Goal: Task Accomplishment & Management: Manage account settings

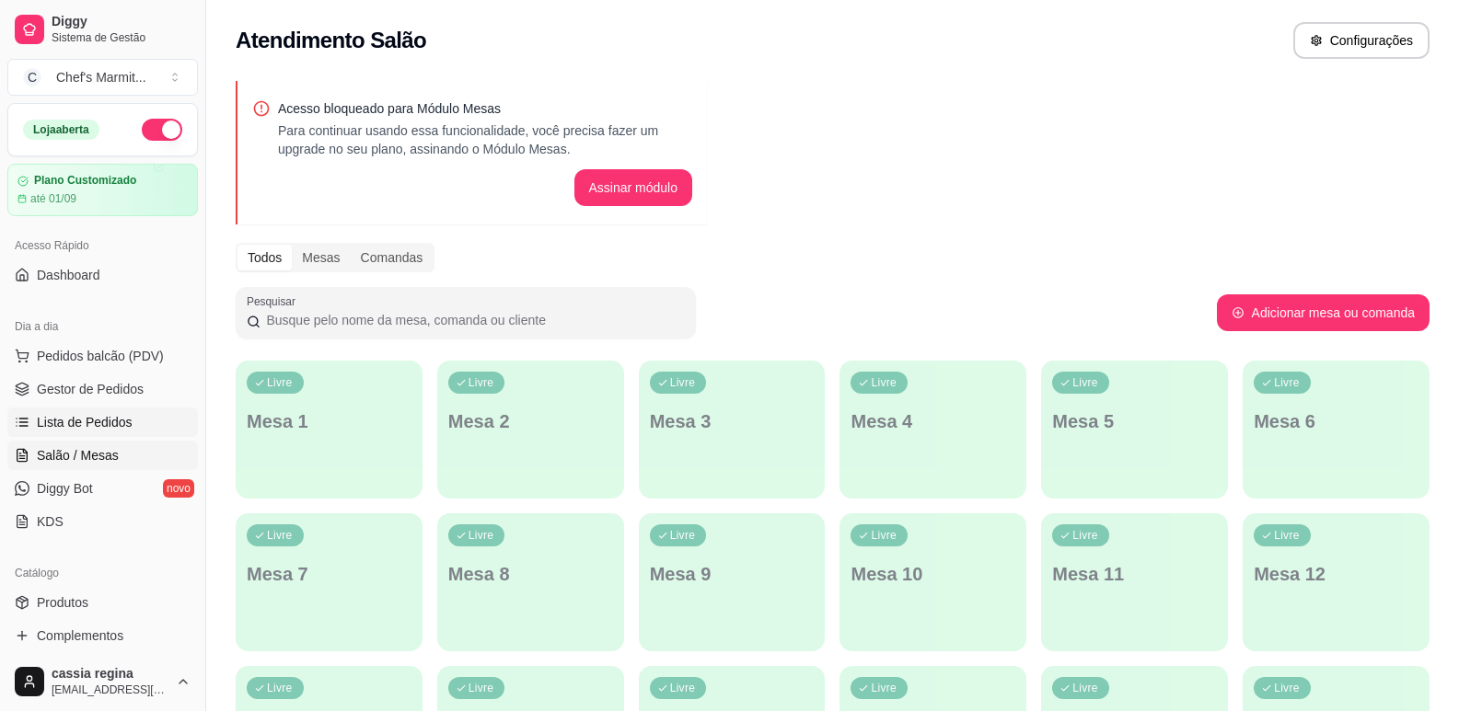
drag, startPoint x: 0, startPoint y: 0, endPoint x: 84, endPoint y: 425, distance: 433.4
click at [84, 425] on span "Lista de Pedidos" at bounding box center [85, 422] width 96 height 18
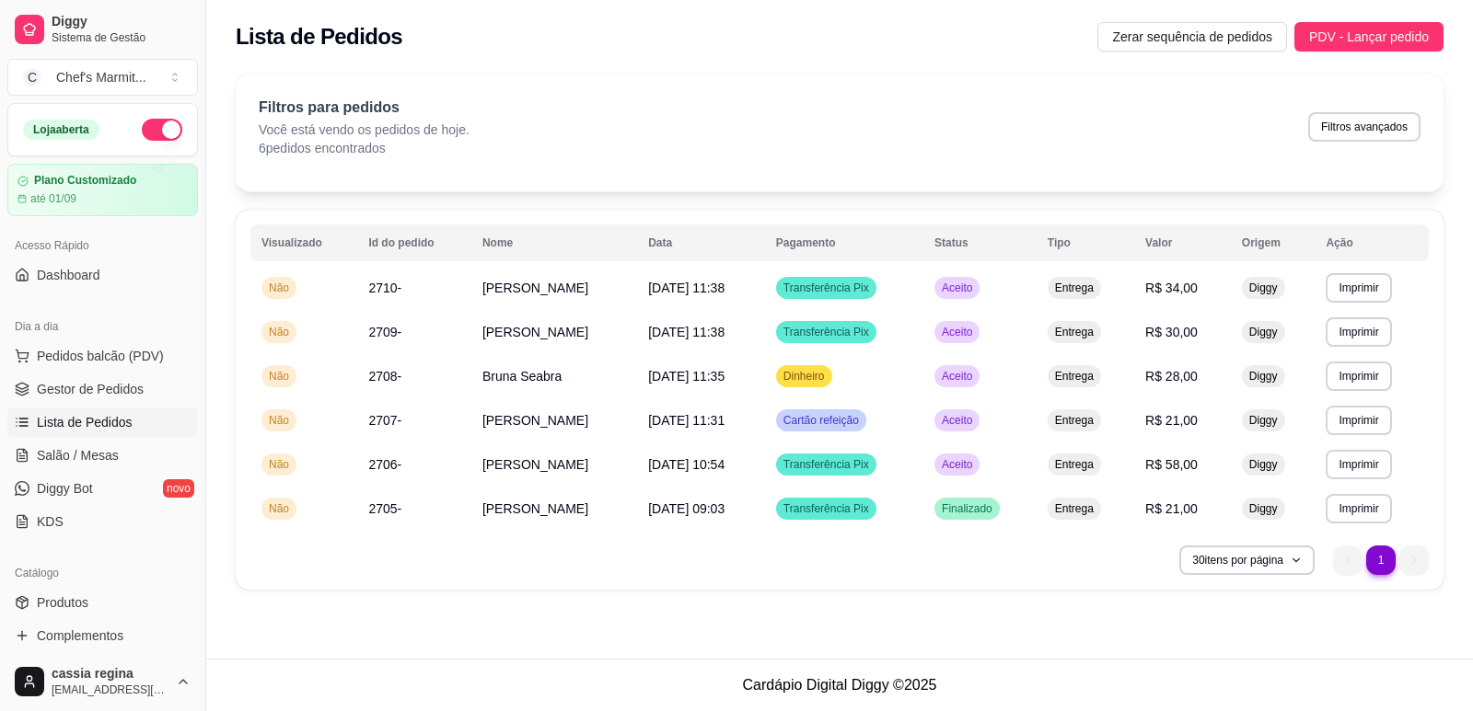
click at [79, 421] on span "Lista de Pedidos" at bounding box center [85, 422] width 96 height 18
click at [963, 283] on span "Aceito" at bounding box center [957, 288] width 38 height 15
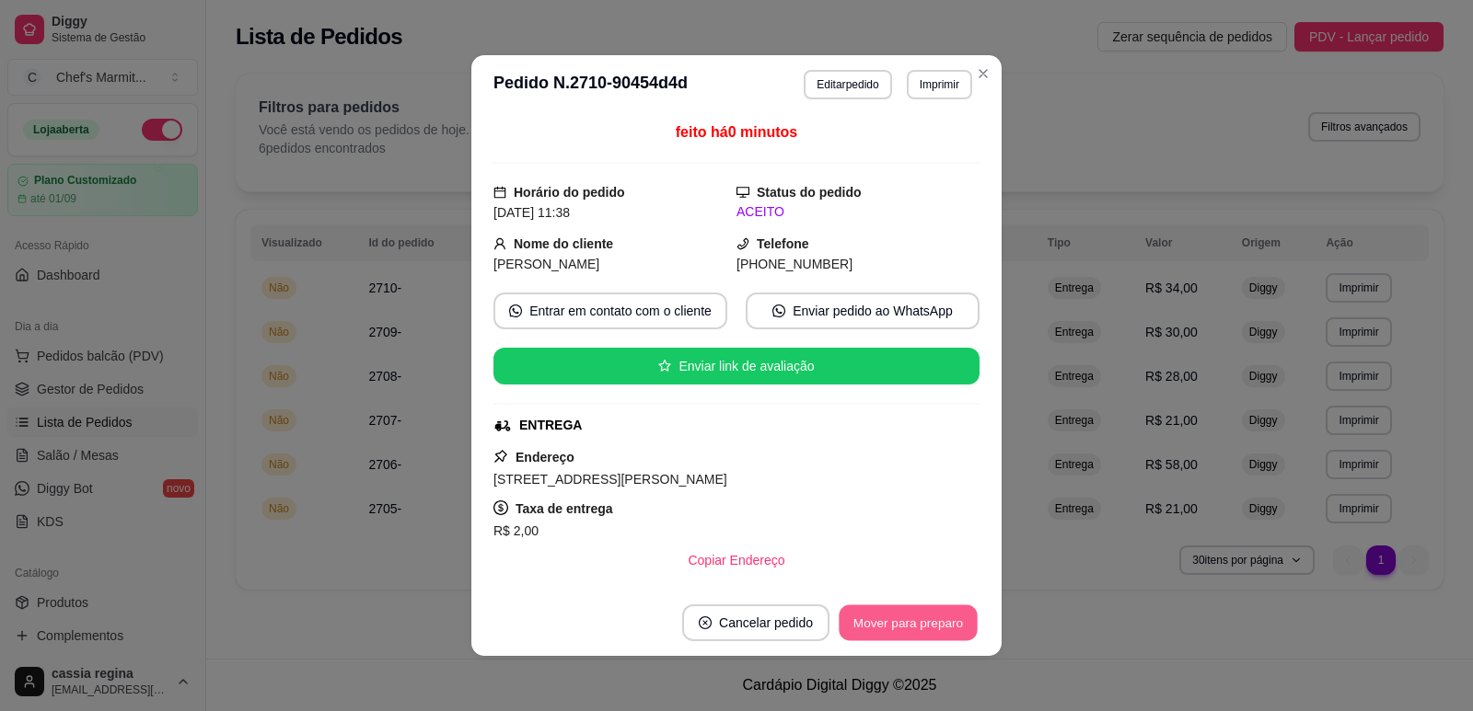
click at [880, 614] on button "Mover para preparo" at bounding box center [907, 624] width 138 height 36
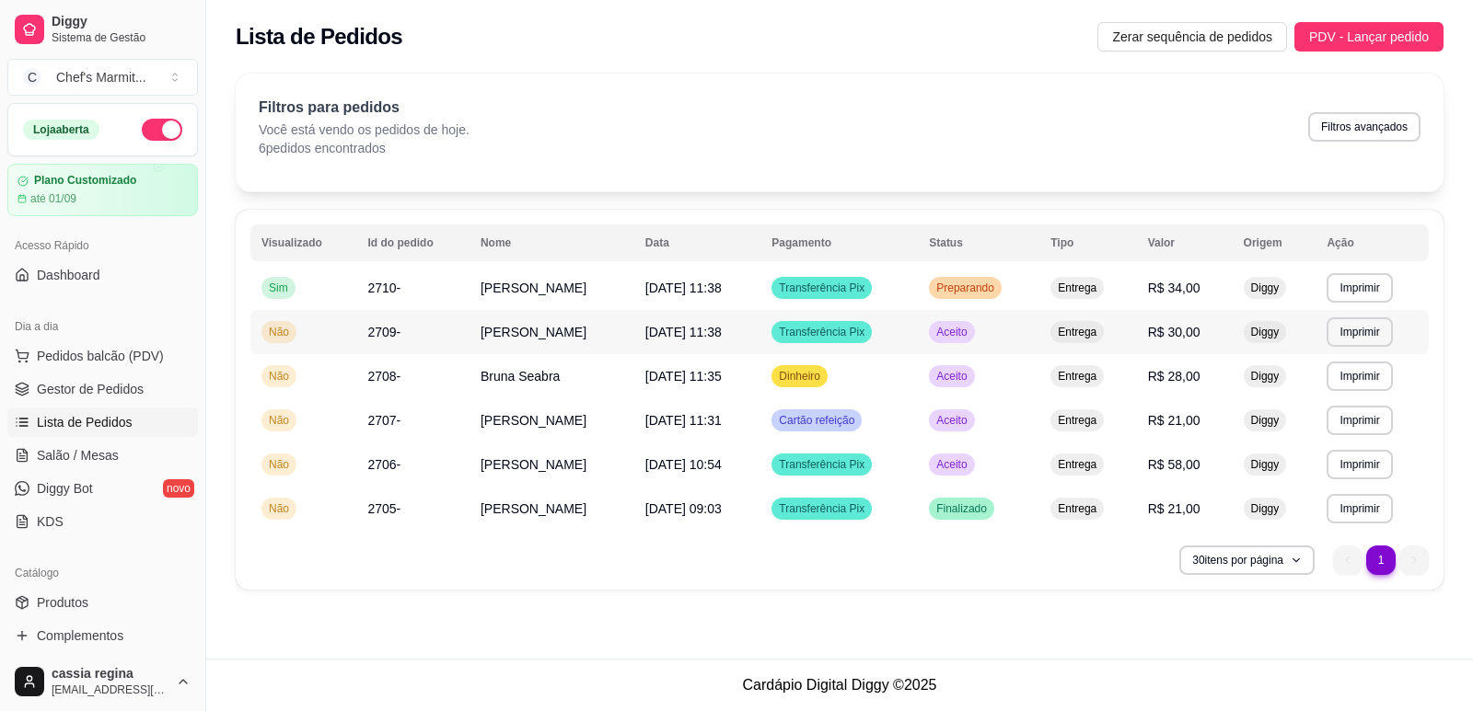
click at [964, 331] on span "Aceito" at bounding box center [951, 332] width 38 height 15
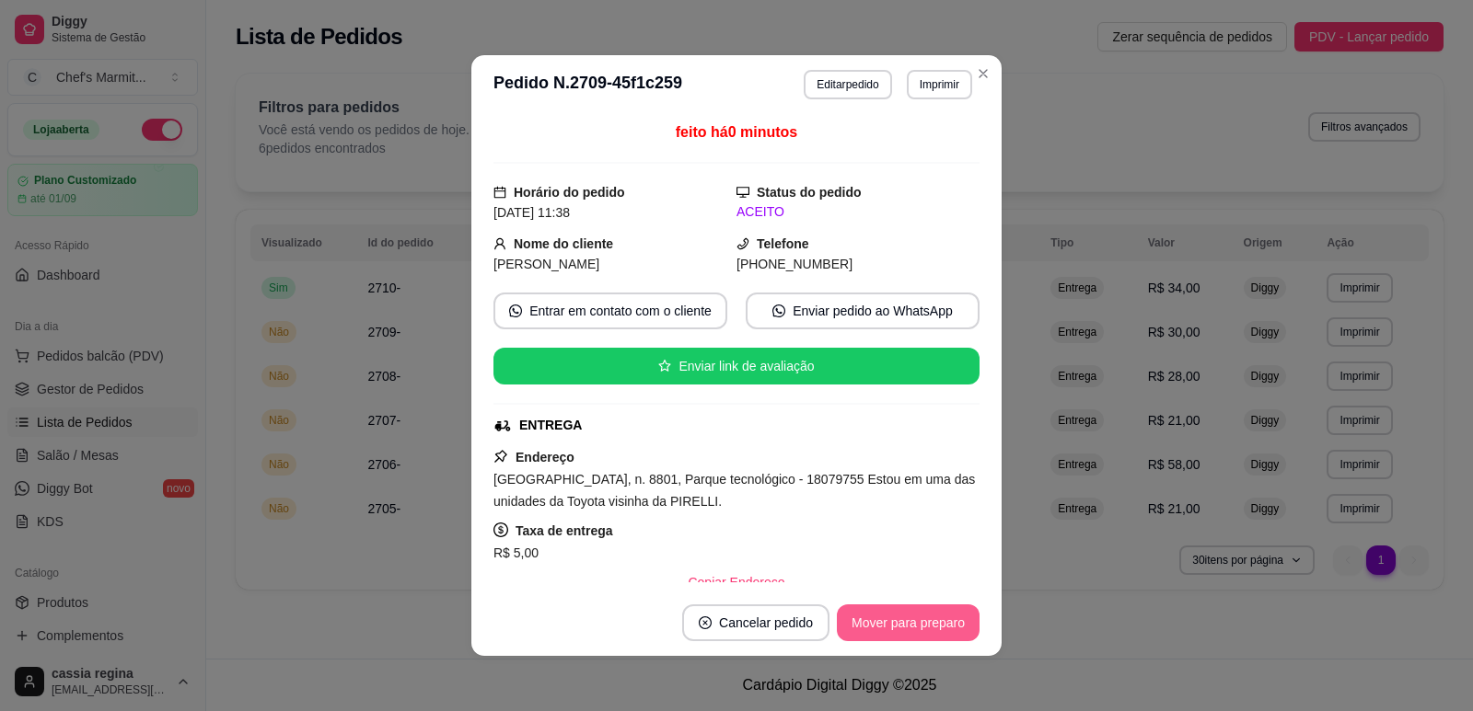
click at [954, 615] on button "Mover para preparo" at bounding box center [908, 623] width 143 height 37
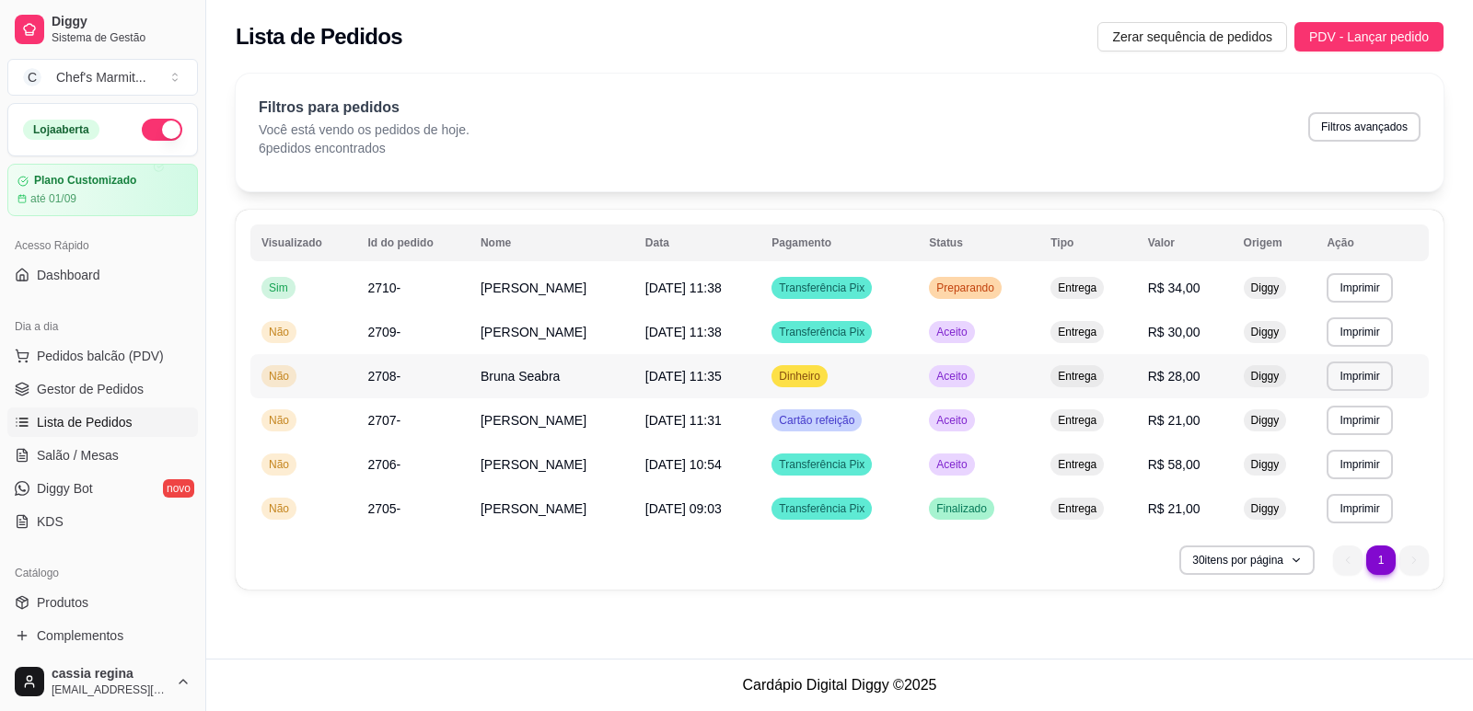
click at [959, 377] on span "Aceito" at bounding box center [951, 376] width 38 height 15
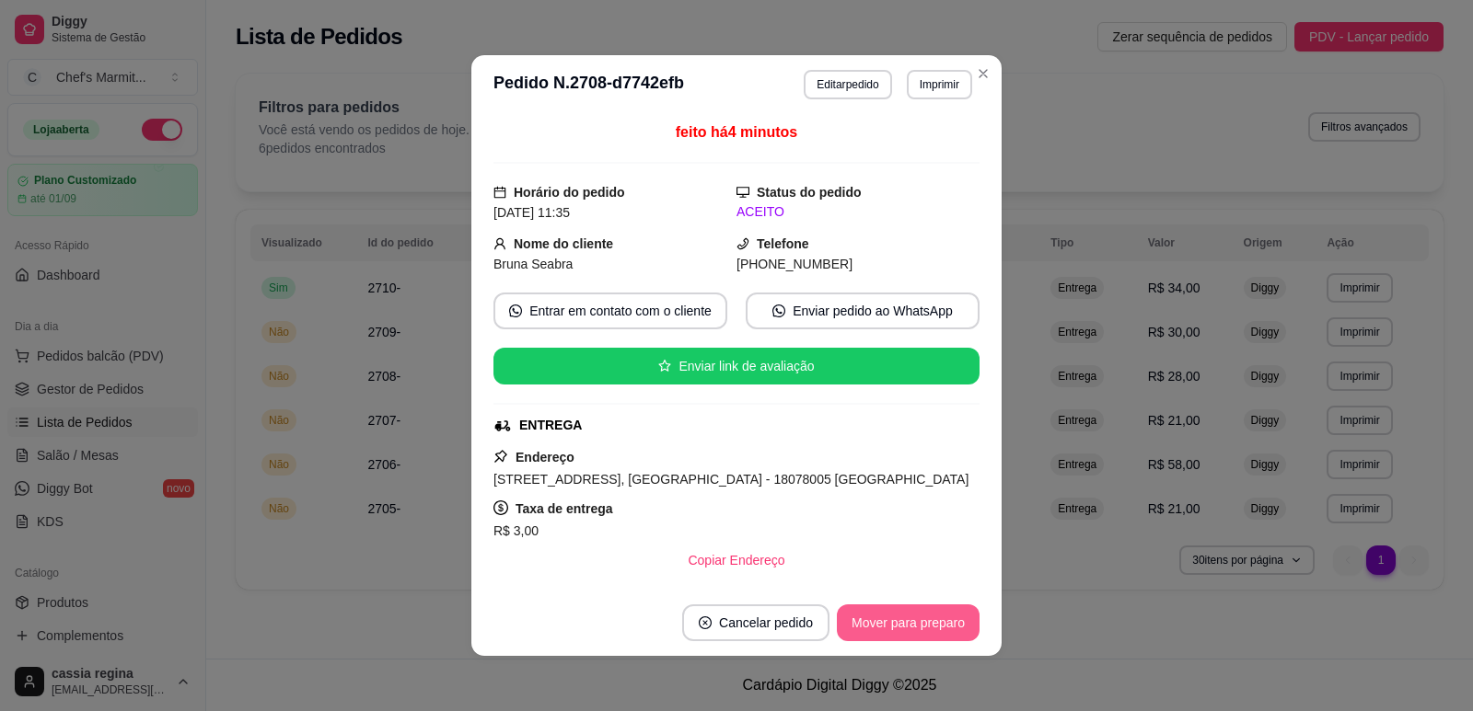
click at [907, 608] on button "Mover para preparo" at bounding box center [908, 623] width 143 height 37
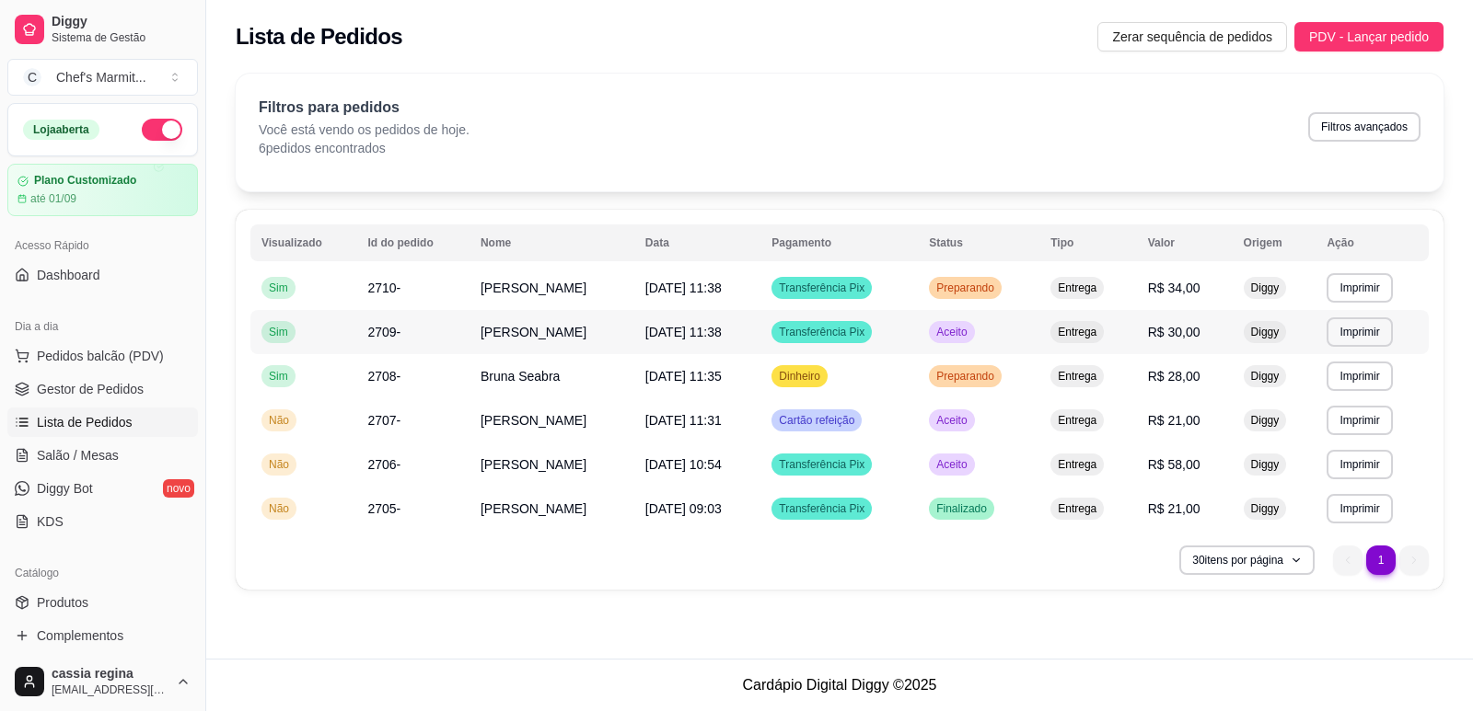
click at [970, 334] on span "Aceito" at bounding box center [951, 332] width 38 height 15
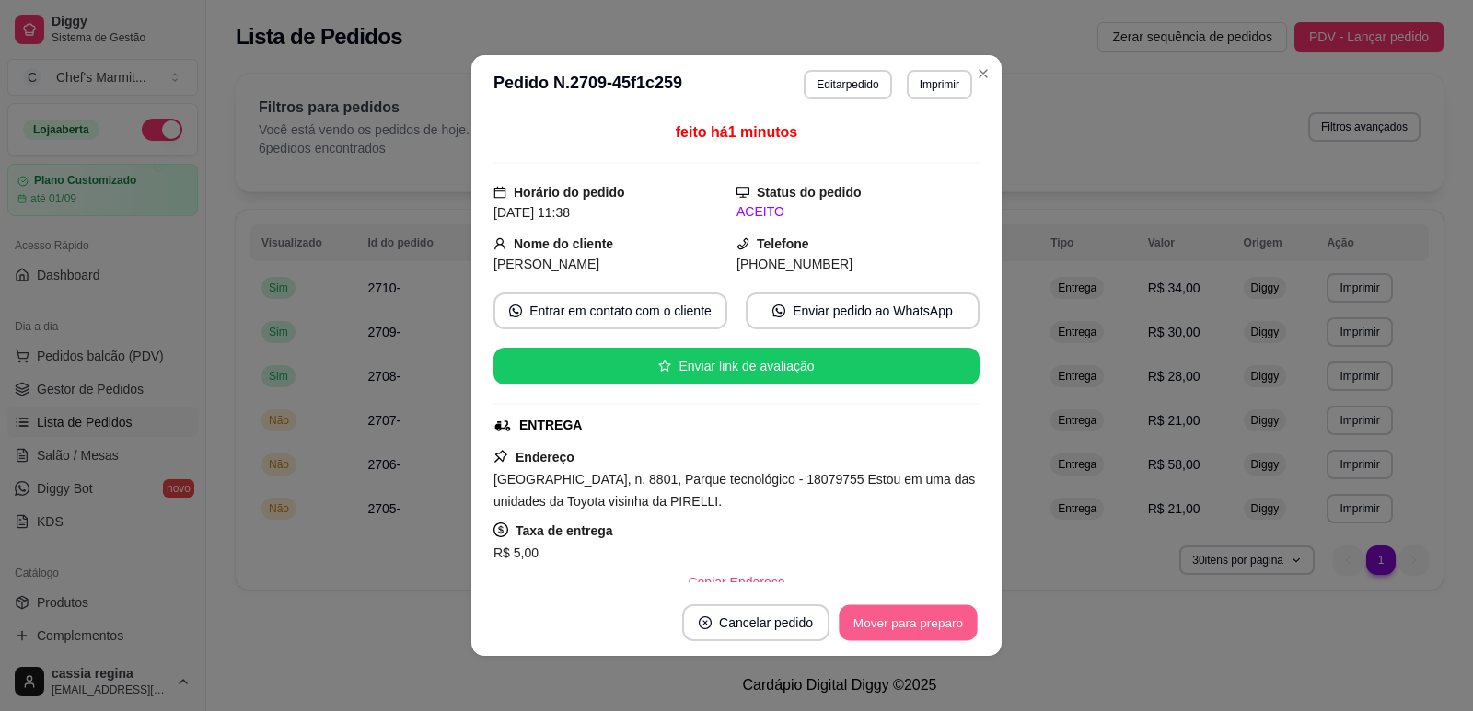
click at [901, 619] on button "Mover para preparo" at bounding box center [907, 624] width 138 height 36
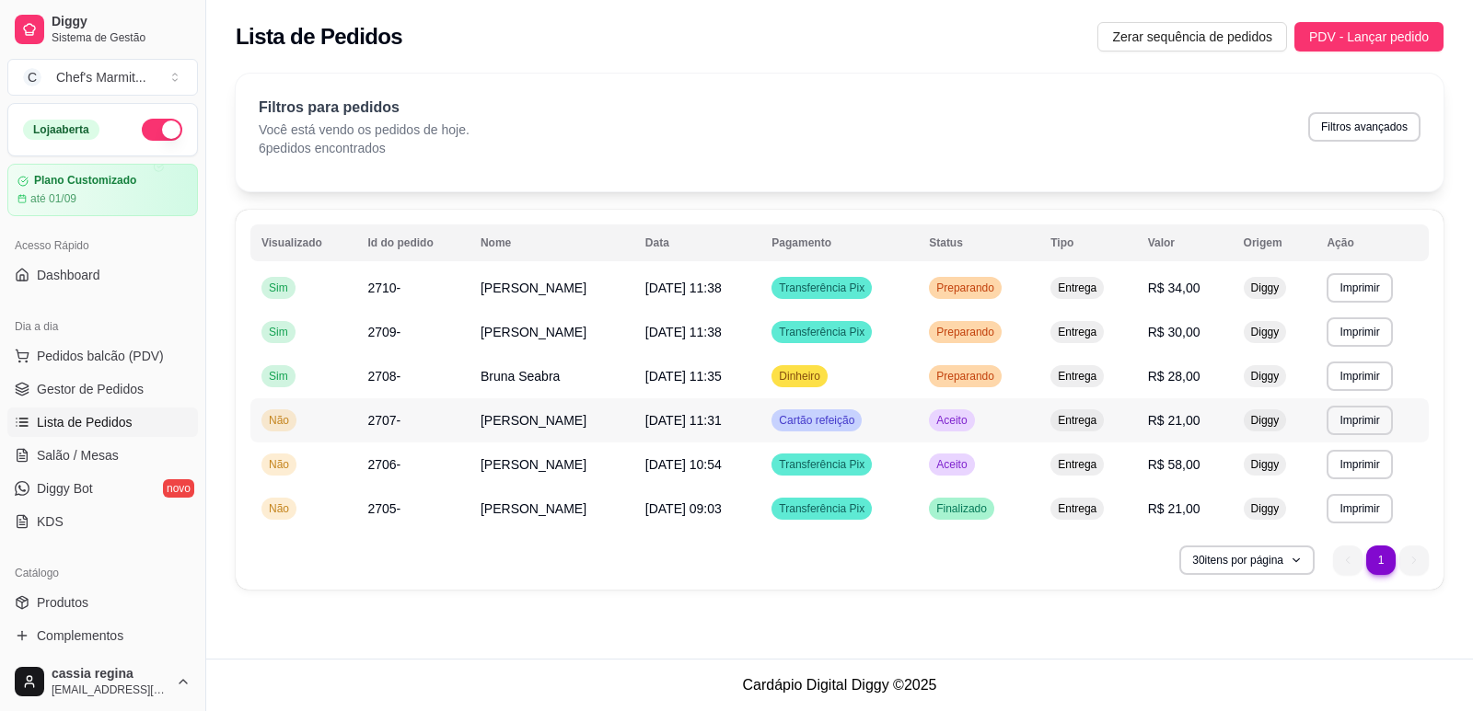
click at [970, 417] on span "Aceito" at bounding box center [951, 420] width 38 height 15
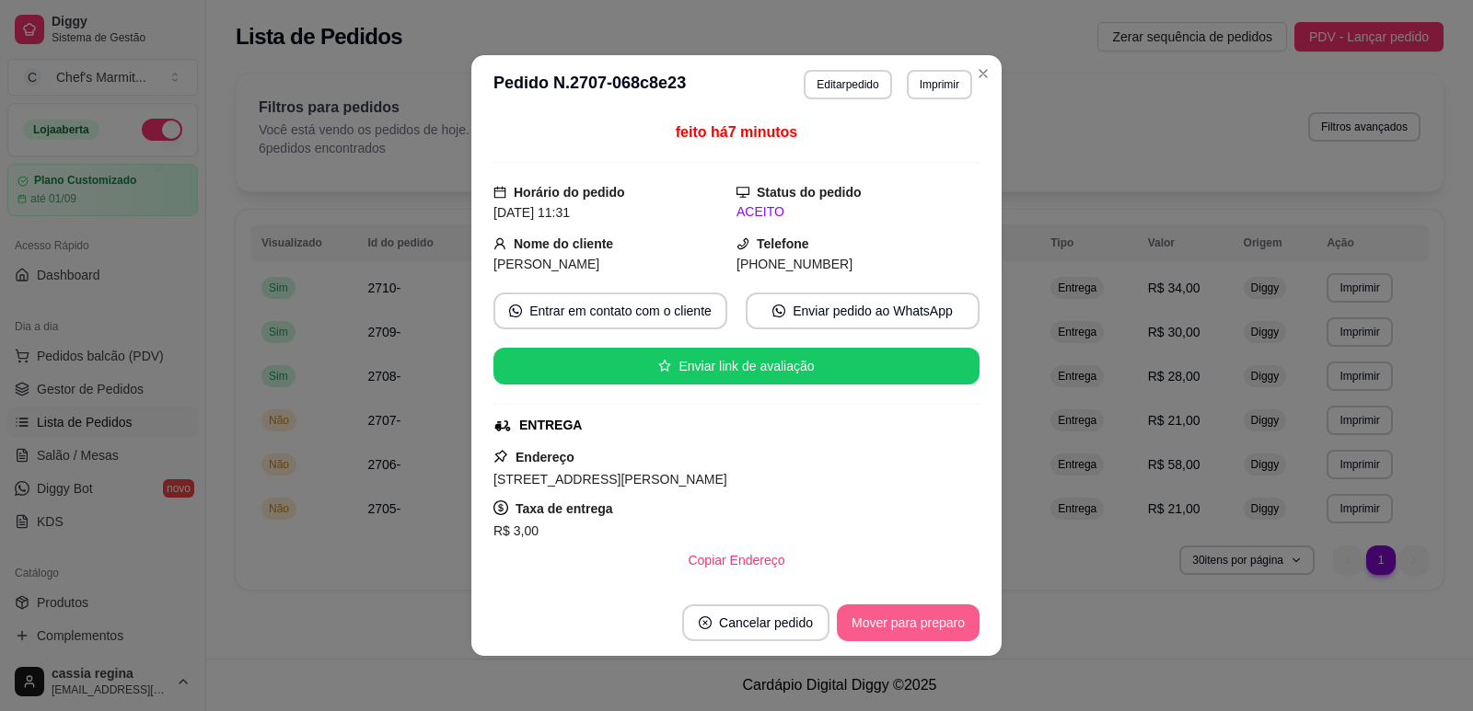
click at [907, 615] on button "Mover para preparo" at bounding box center [908, 623] width 143 height 37
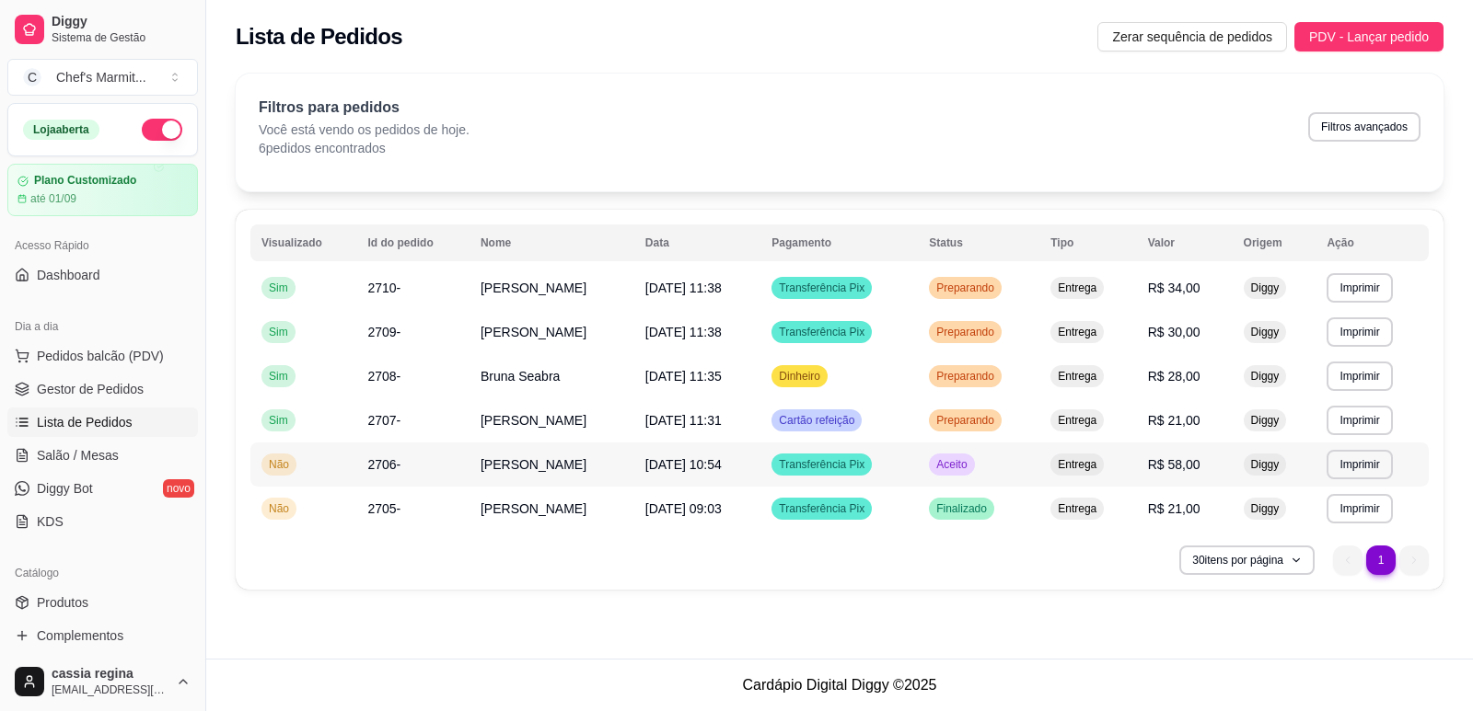
click at [963, 464] on span "Aceito" at bounding box center [951, 464] width 38 height 15
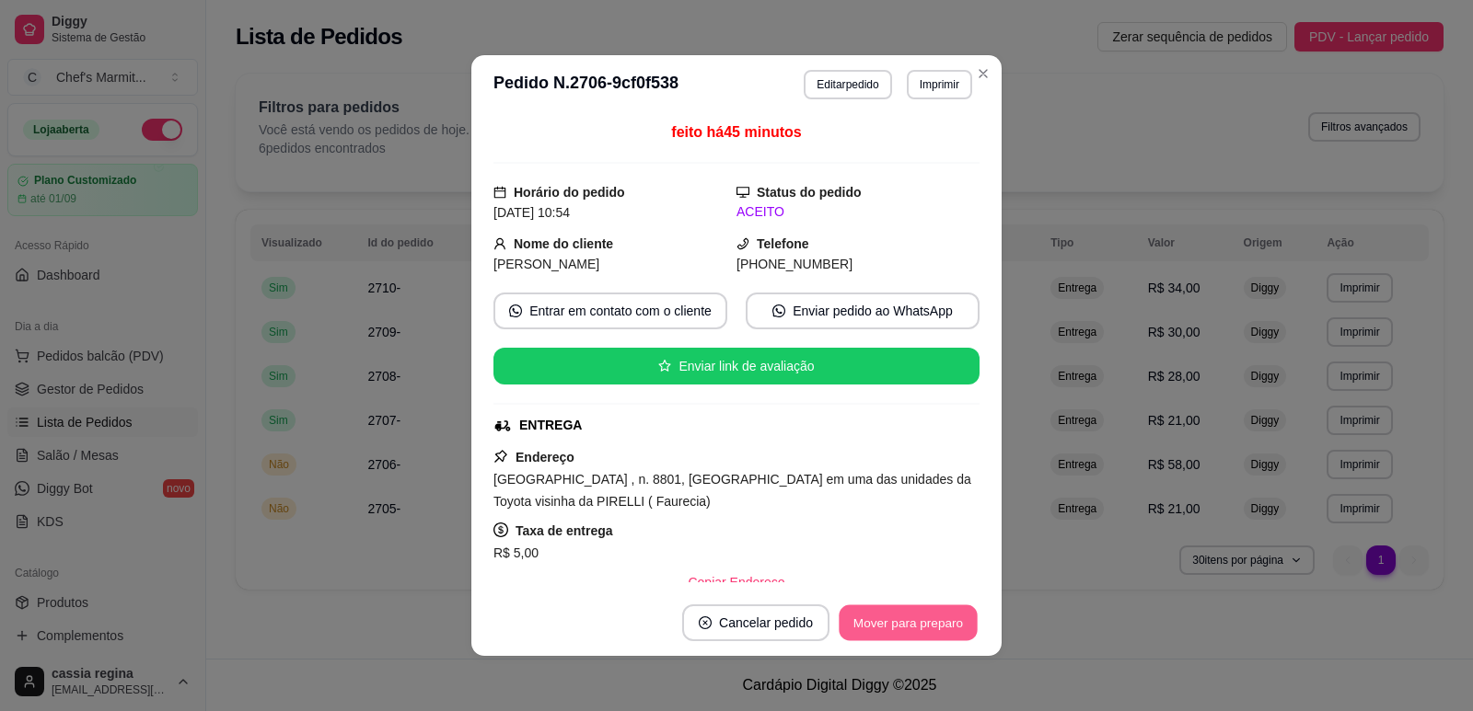
click at [908, 621] on button "Mover para preparo" at bounding box center [907, 624] width 138 height 36
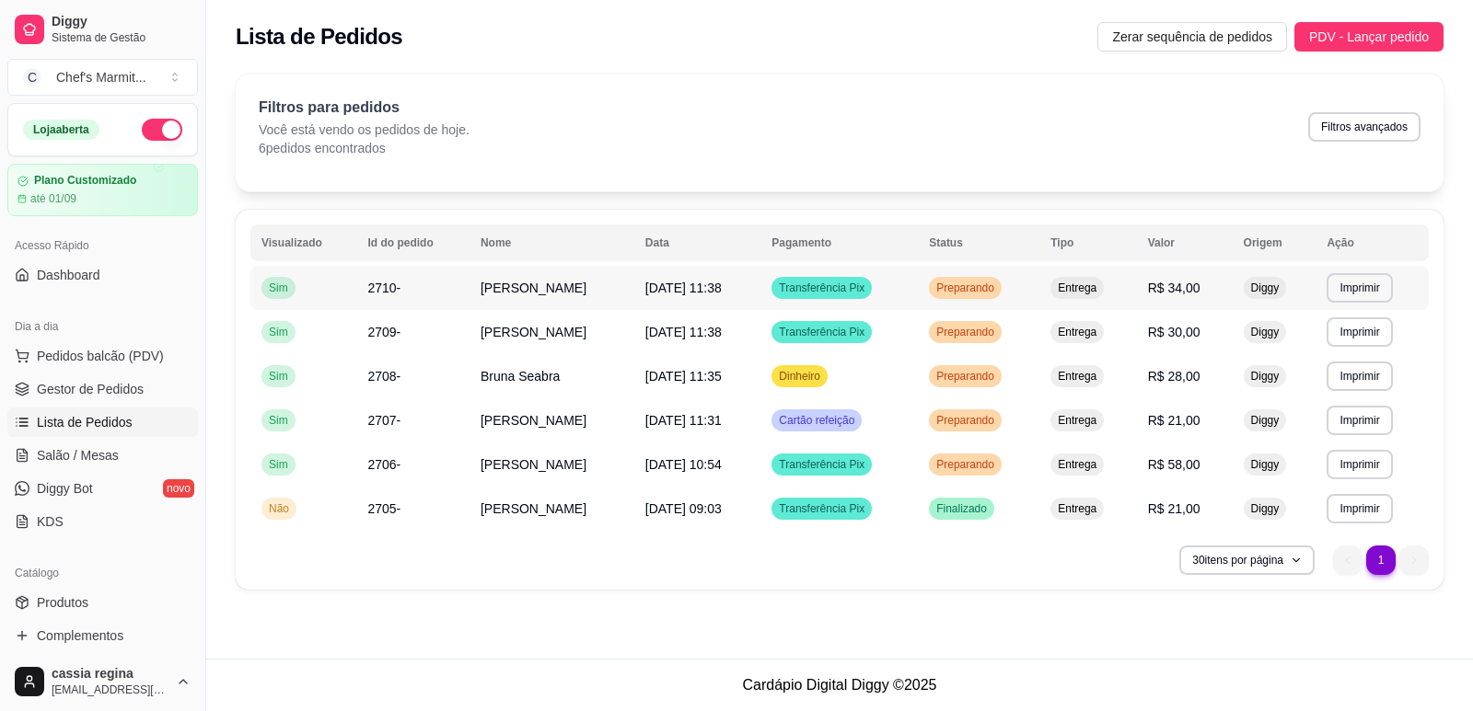
click at [445, 289] on td "2710-" at bounding box center [412, 288] width 113 height 44
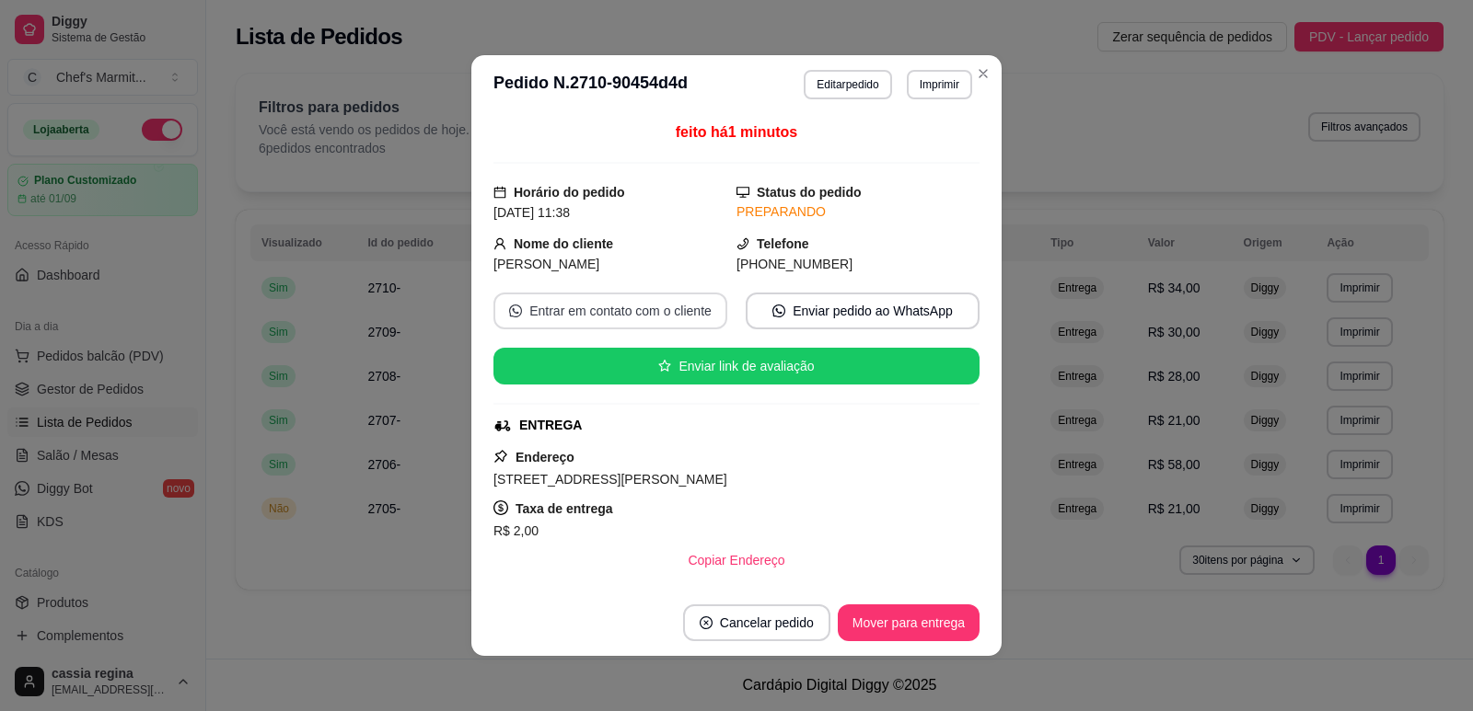
click at [569, 303] on button "Entrar em contato com o cliente" at bounding box center [610, 311] width 234 height 37
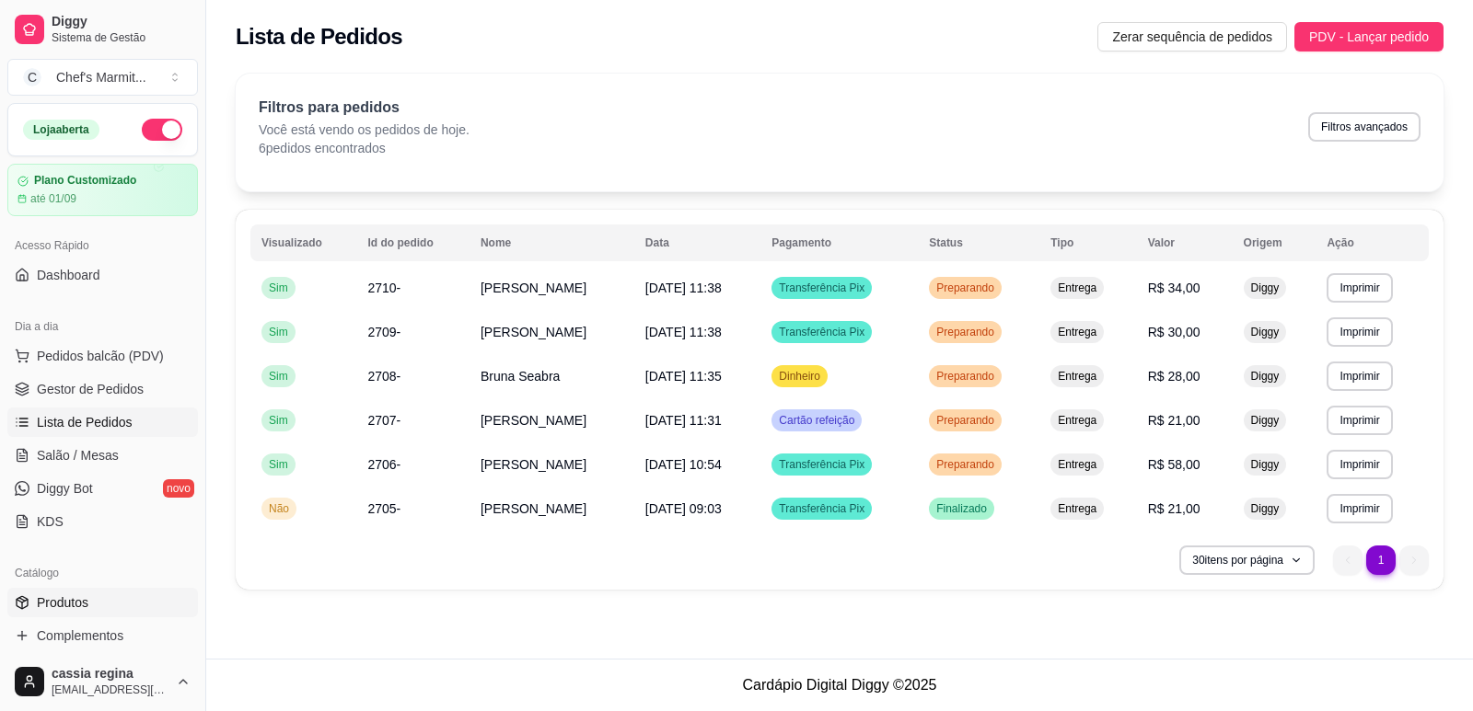
click at [98, 597] on link "Produtos" at bounding box center [102, 602] width 191 height 29
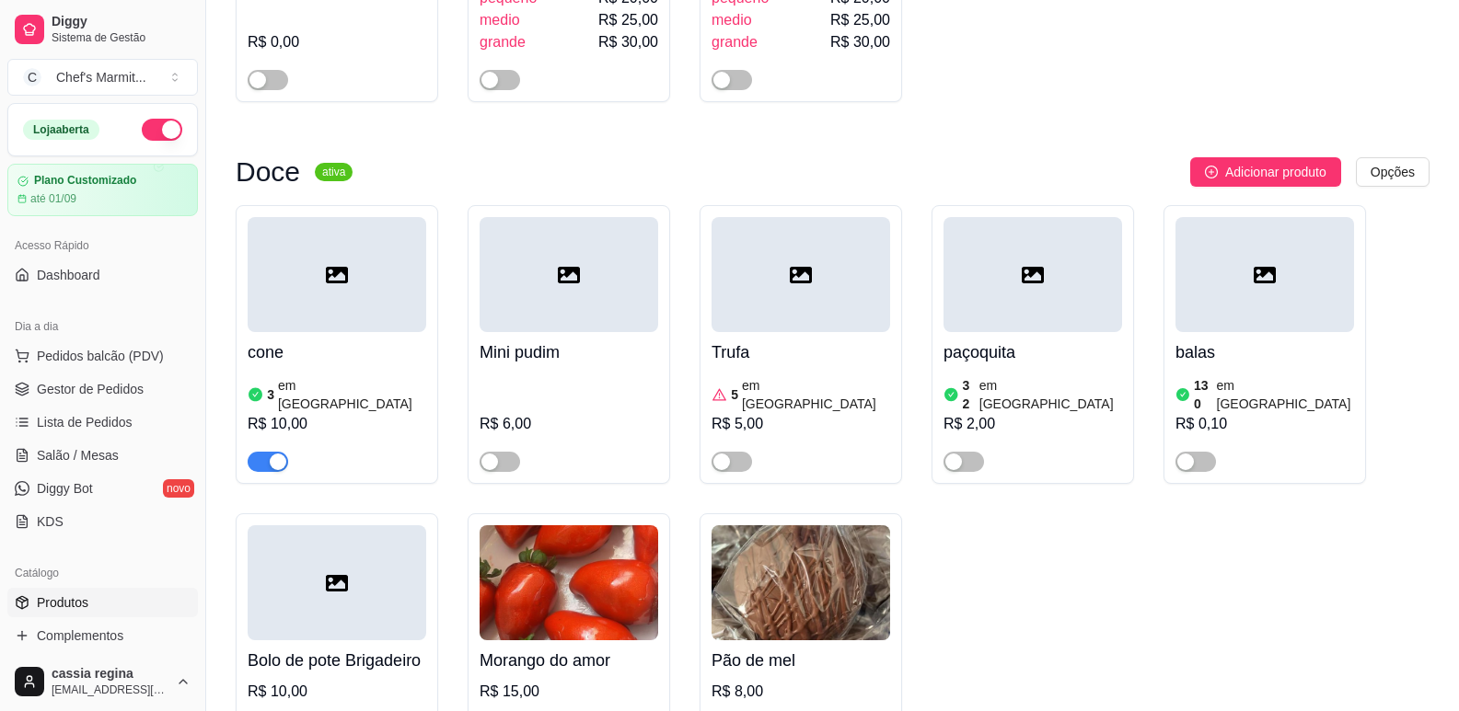
scroll to position [3129, 0]
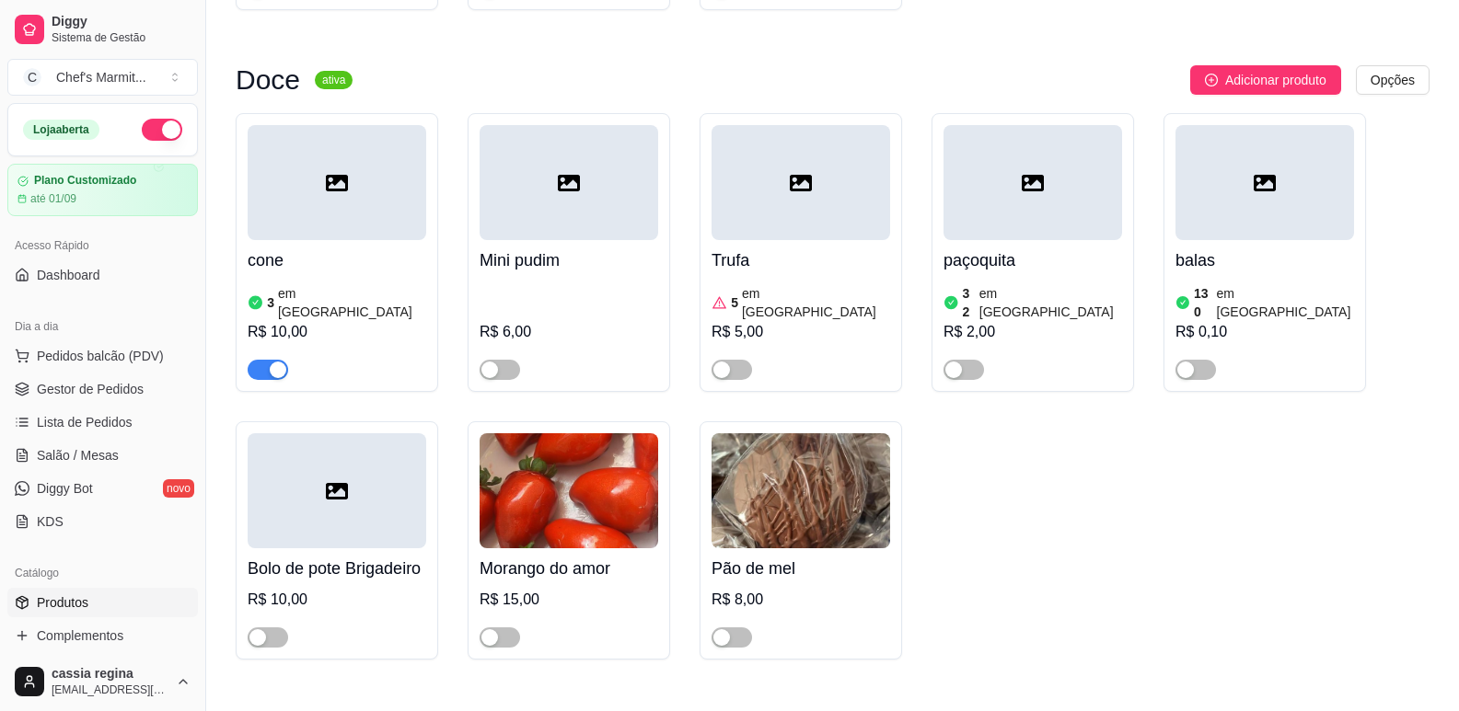
click at [256, 360] on span "button" at bounding box center [268, 370] width 40 height 20
click at [75, 393] on span "Gestor de Pedidos" at bounding box center [90, 389] width 107 height 18
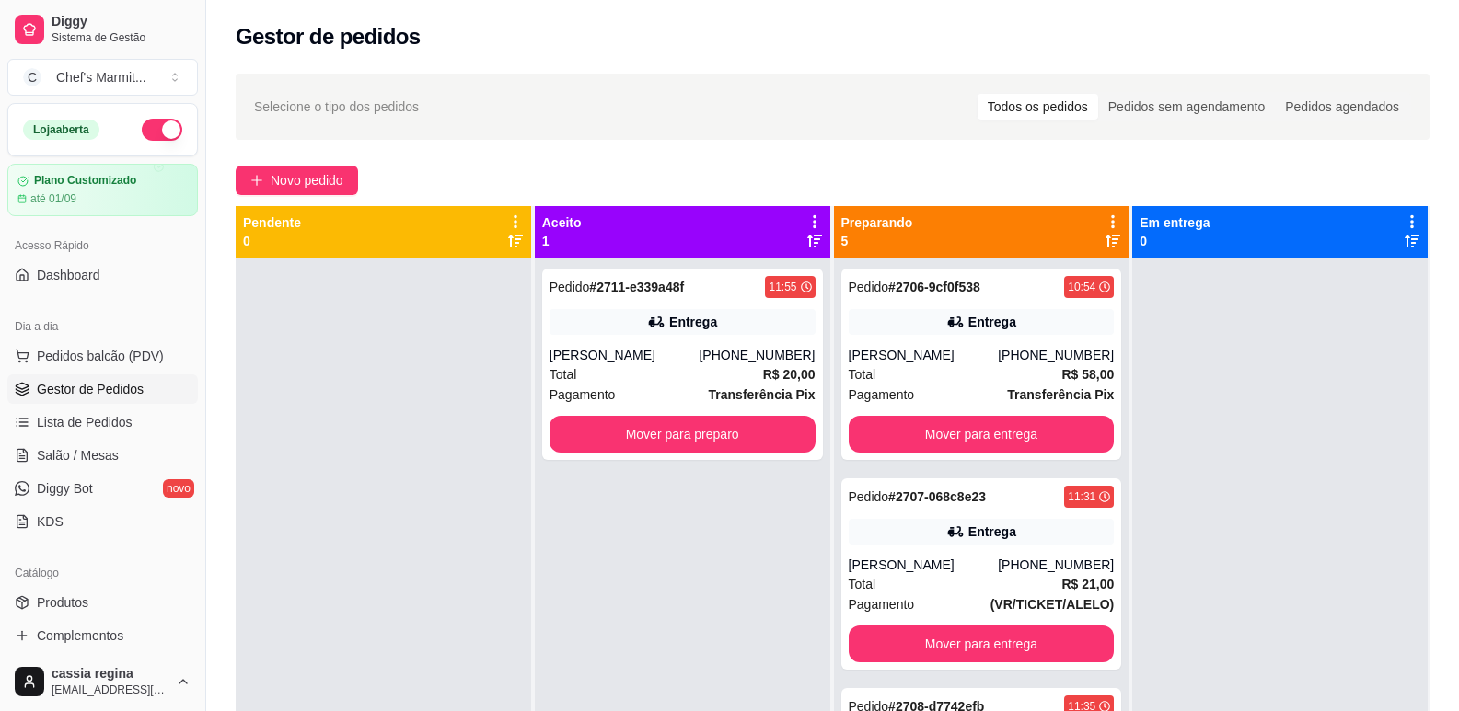
click at [318, 397] on div at bounding box center [383, 613] width 295 height 711
click at [673, 425] on button "Mover para preparo" at bounding box center [682, 435] width 258 height 36
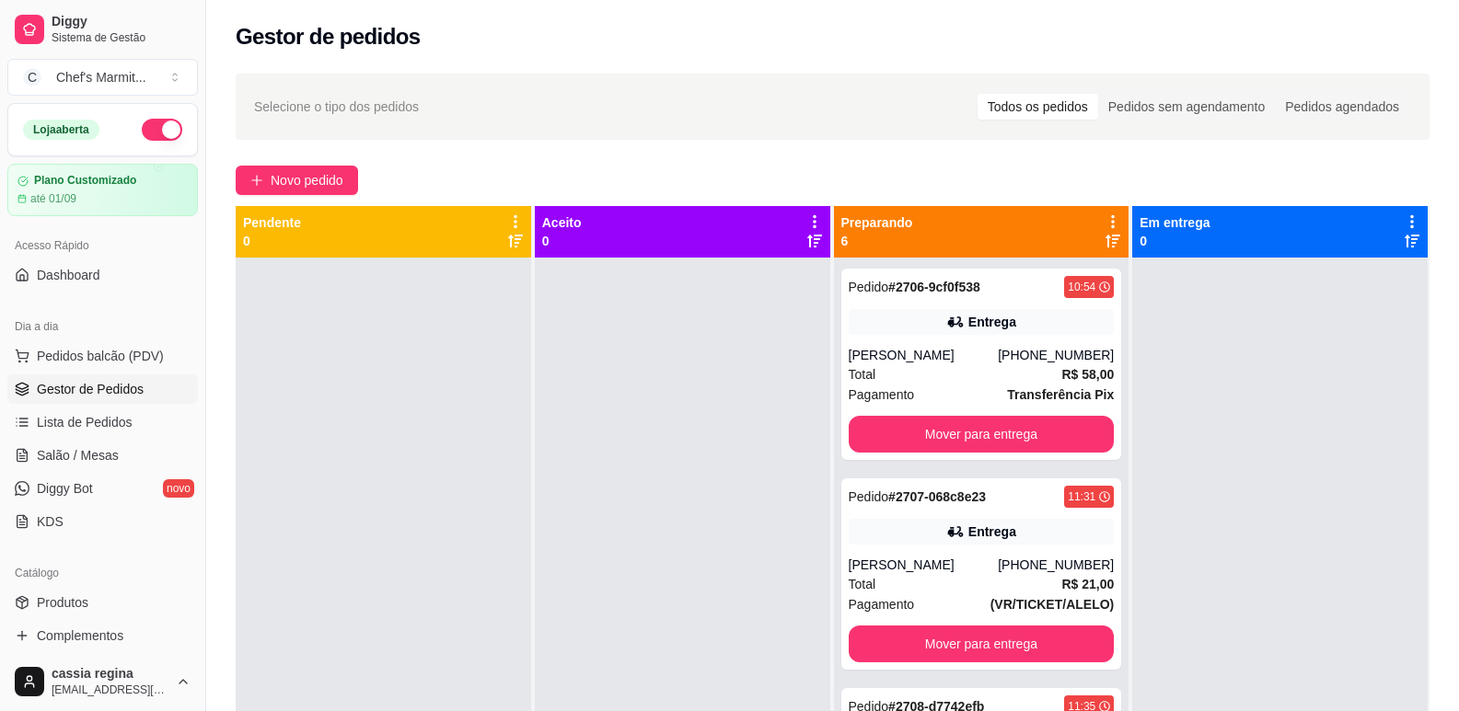
click at [927, 462] on div "Pedido # 2706-9cf0f538 10:54 Entrega [PERSON_NAME] [PHONE_NUMBER] Total R$ 58,0…" at bounding box center [981, 613] width 295 height 711
click at [914, 468] on div "Pedido # 2706-9cf0f538 10:54 Entrega [PERSON_NAME] [PHONE_NUMBER] Total R$ 58,0…" at bounding box center [981, 613] width 295 height 711
click at [910, 474] on div "Pedido # 2706-9cf0f538 10:54 Entrega [PERSON_NAME] [PHONE_NUMBER] Total R$ 58,0…" at bounding box center [981, 613] width 295 height 711
click at [912, 481] on div "Pedido # 2707-068c8e23 11:31 [PERSON_NAME] [PHONE_NUMBER] Total R$ 21,00 Pagame…" at bounding box center [981, 574] width 281 height 191
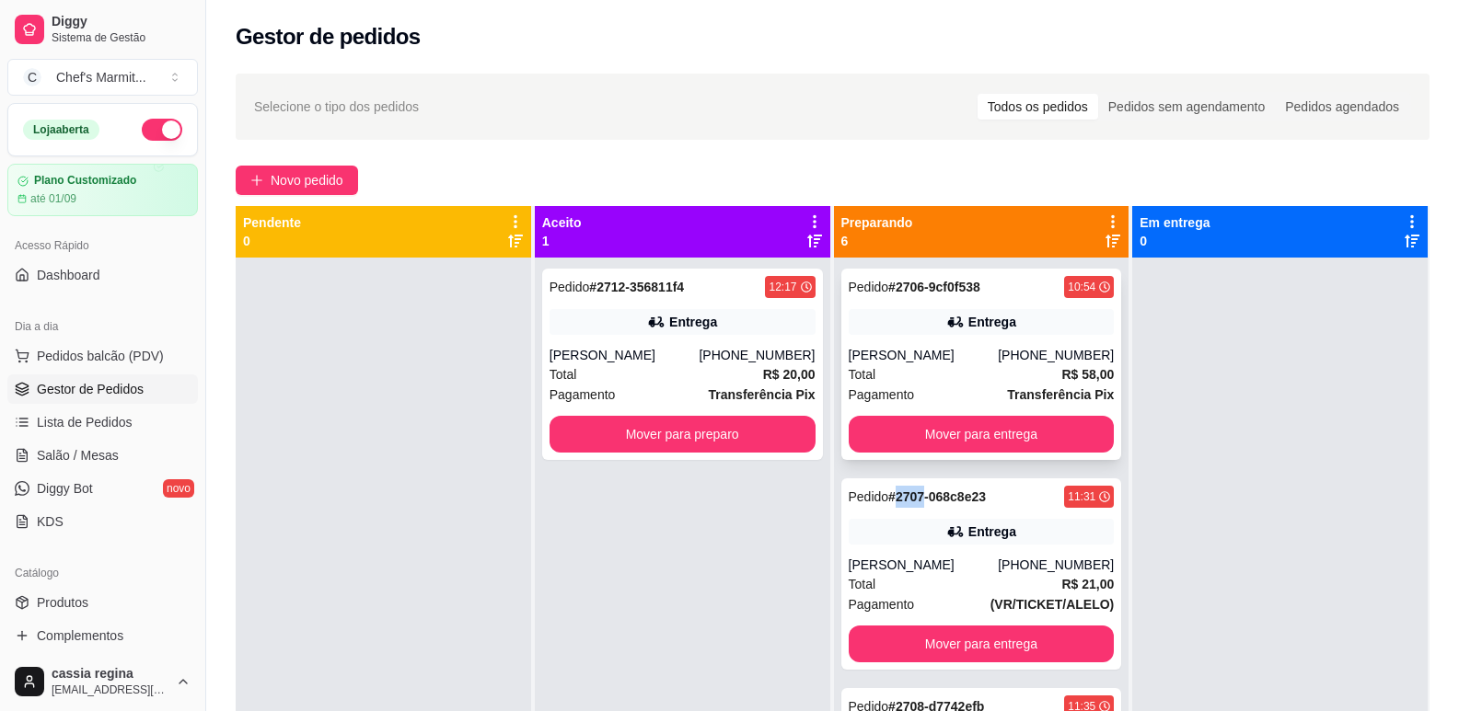
click at [927, 430] on button "Mover para entrega" at bounding box center [982, 434] width 266 height 37
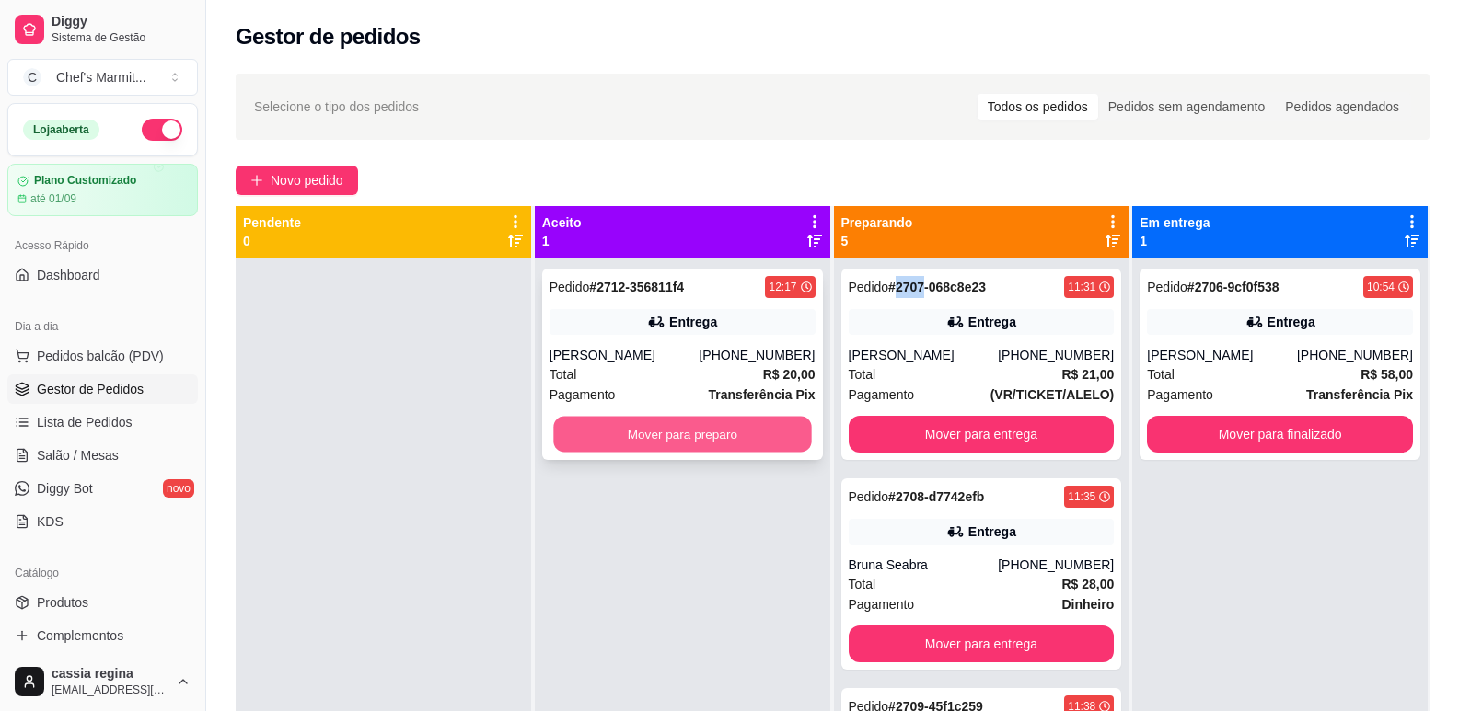
click at [648, 434] on button "Mover para preparo" at bounding box center [682, 435] width 258 height 36
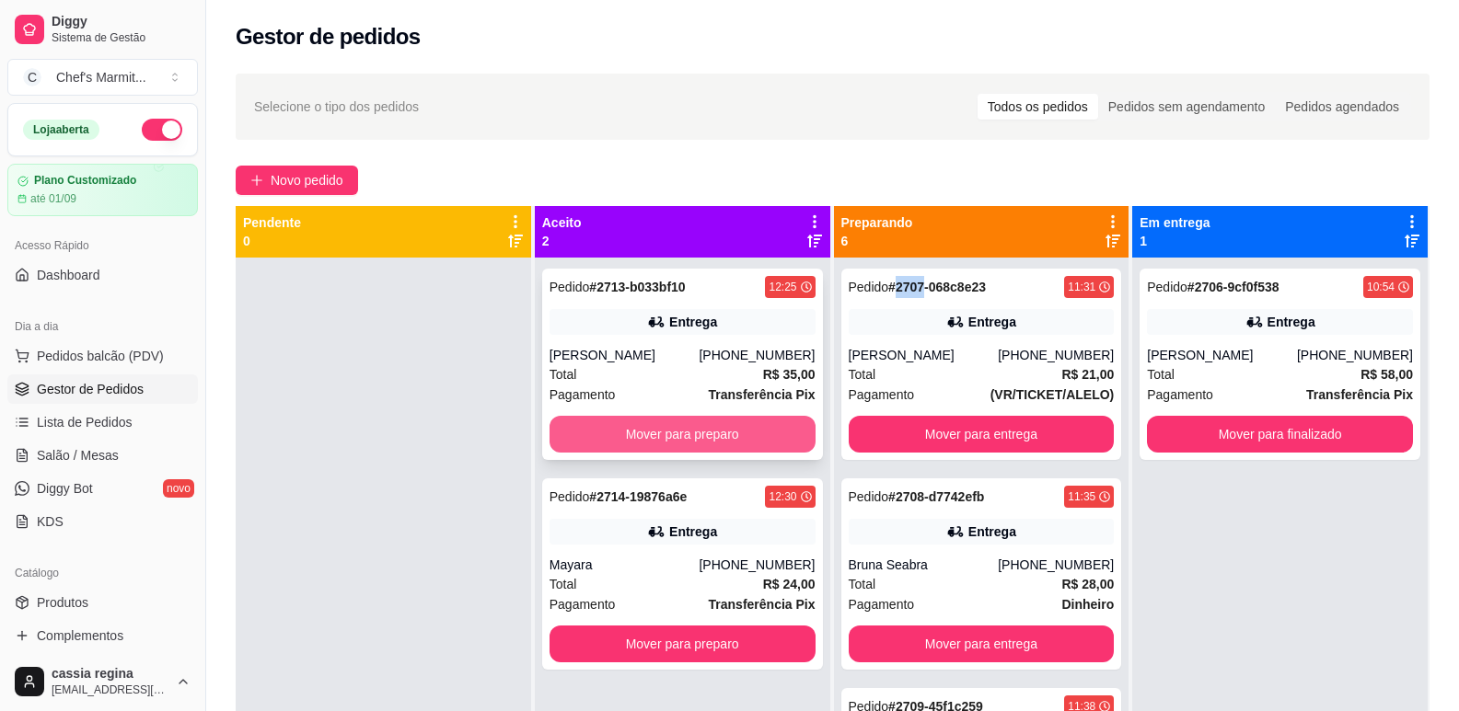
click at [667, 439] on button "Mover para preparo" at bounding box center [682, 434] width 266 height 37
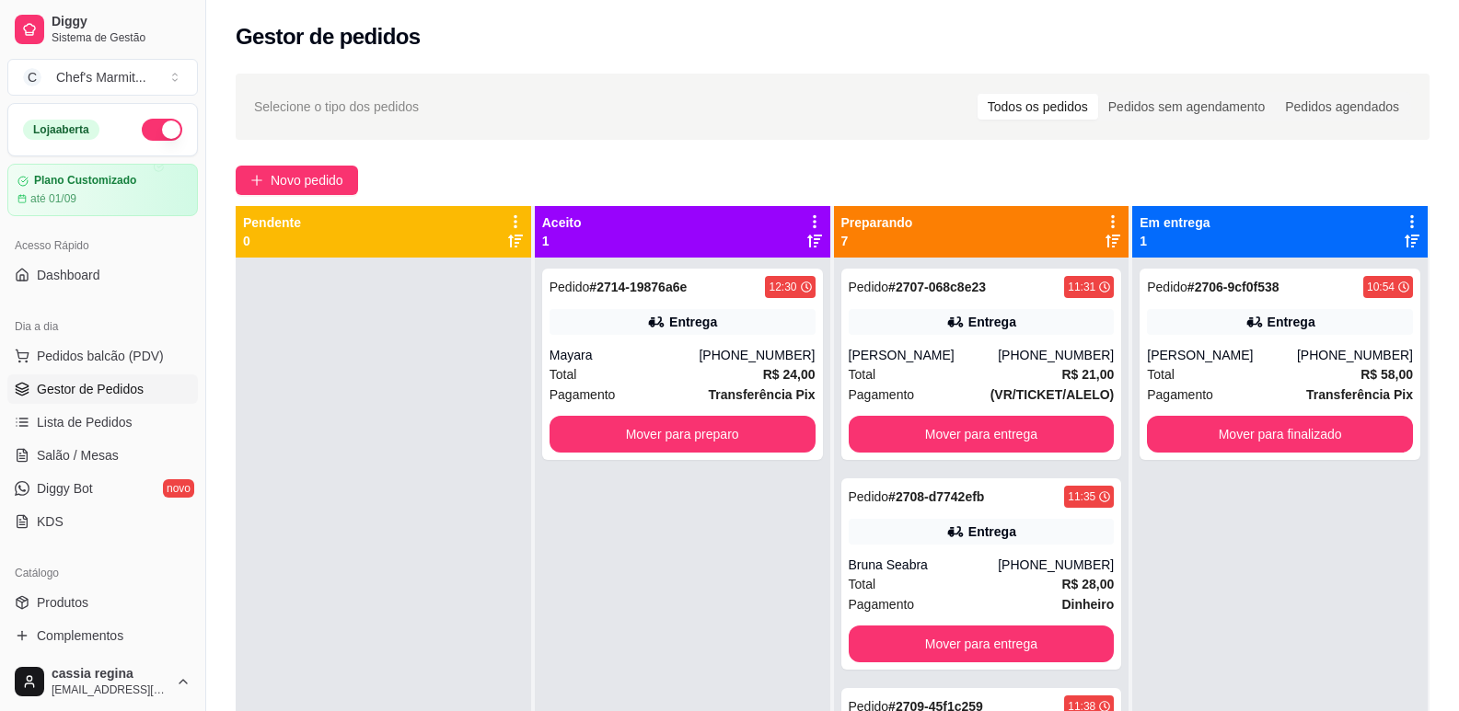
click at [678, 639] on div "Pedido # 2714-19876a6e 12:30 Entrega Mayara [PHONE_NUMBER] Total R$ 24,00 Pagam…" at bounding box center [682, 613] width 295 height 711
click at [683, 430] on button "Mover para preparo" at bounding box center [682, 434] width 266 height 37
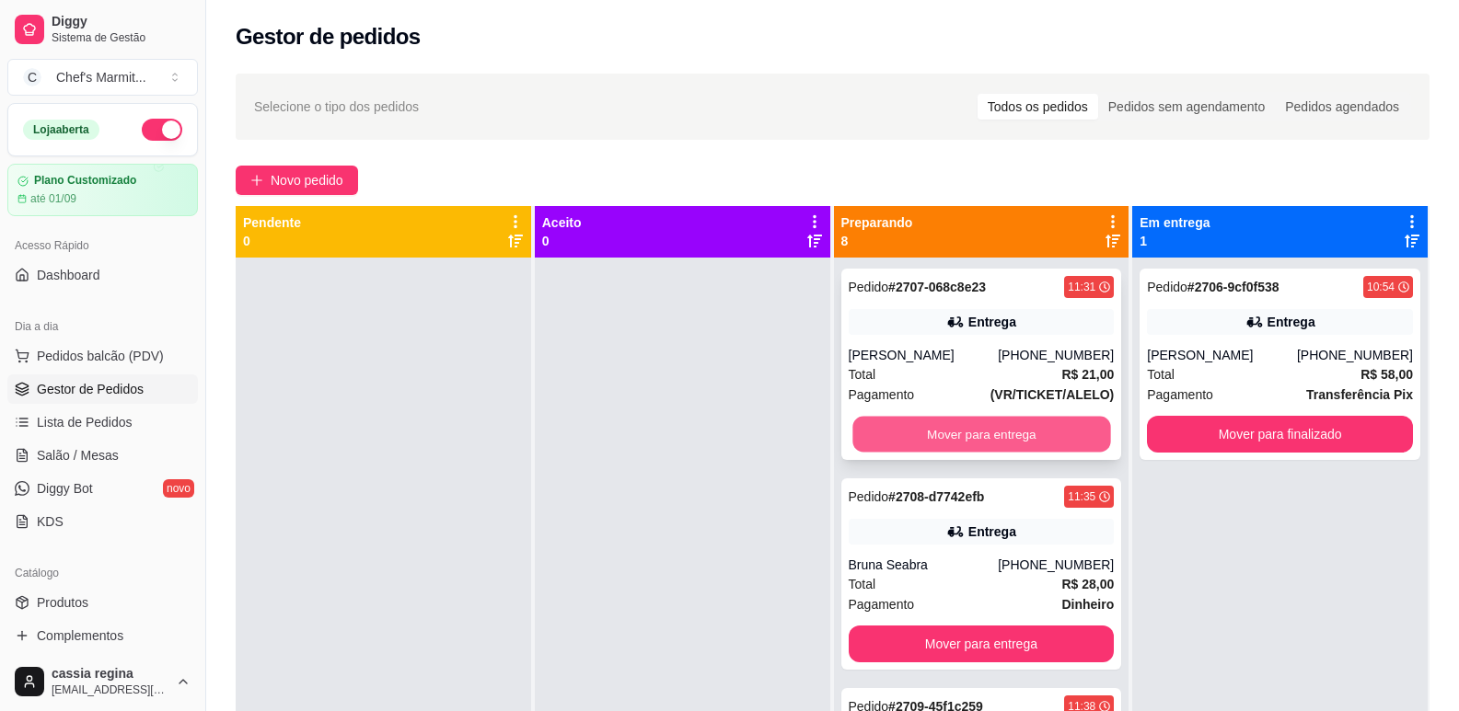
click at [950, 435] on button "Mover para entrega" at bounding box center [981, 435] width 258 height 36
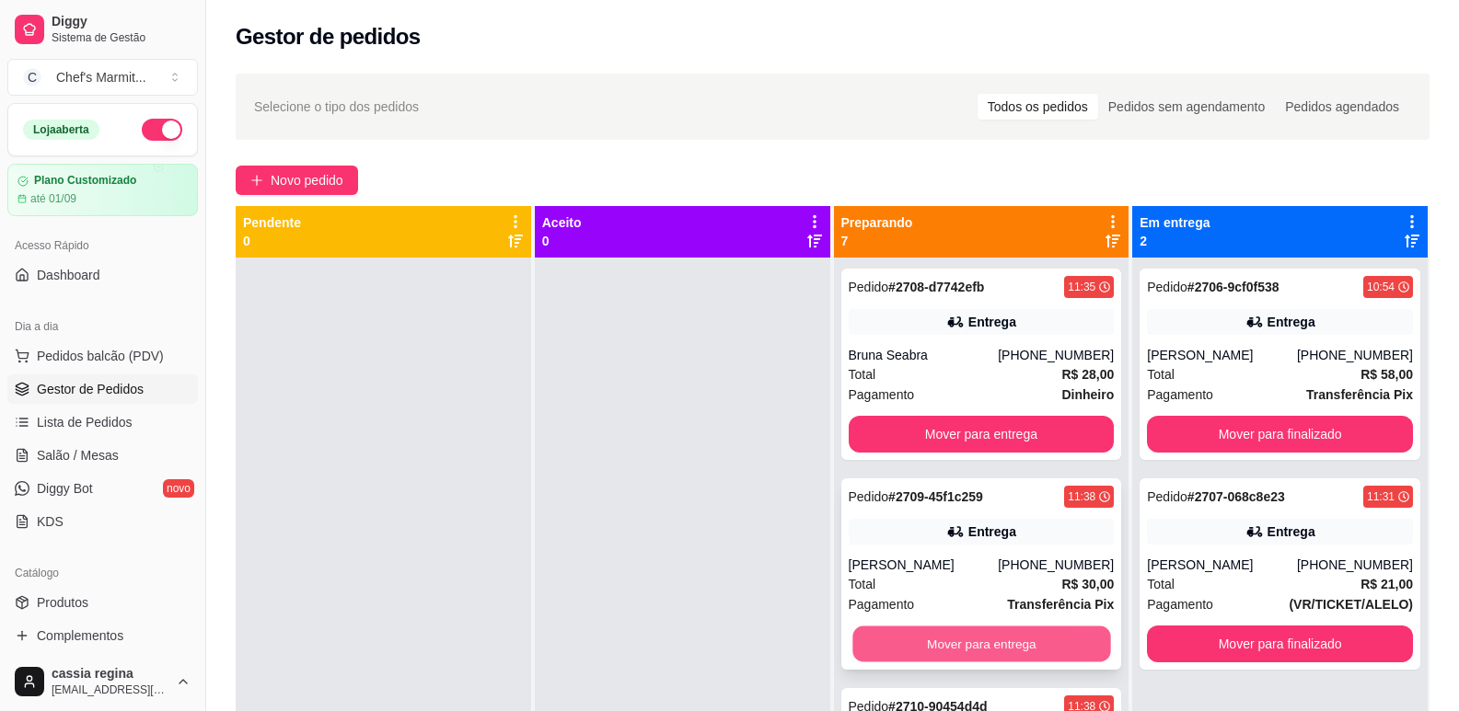
click at [952, 633] on button "Mover para entrega" at bounding box center [981, 645] width 258 height 36
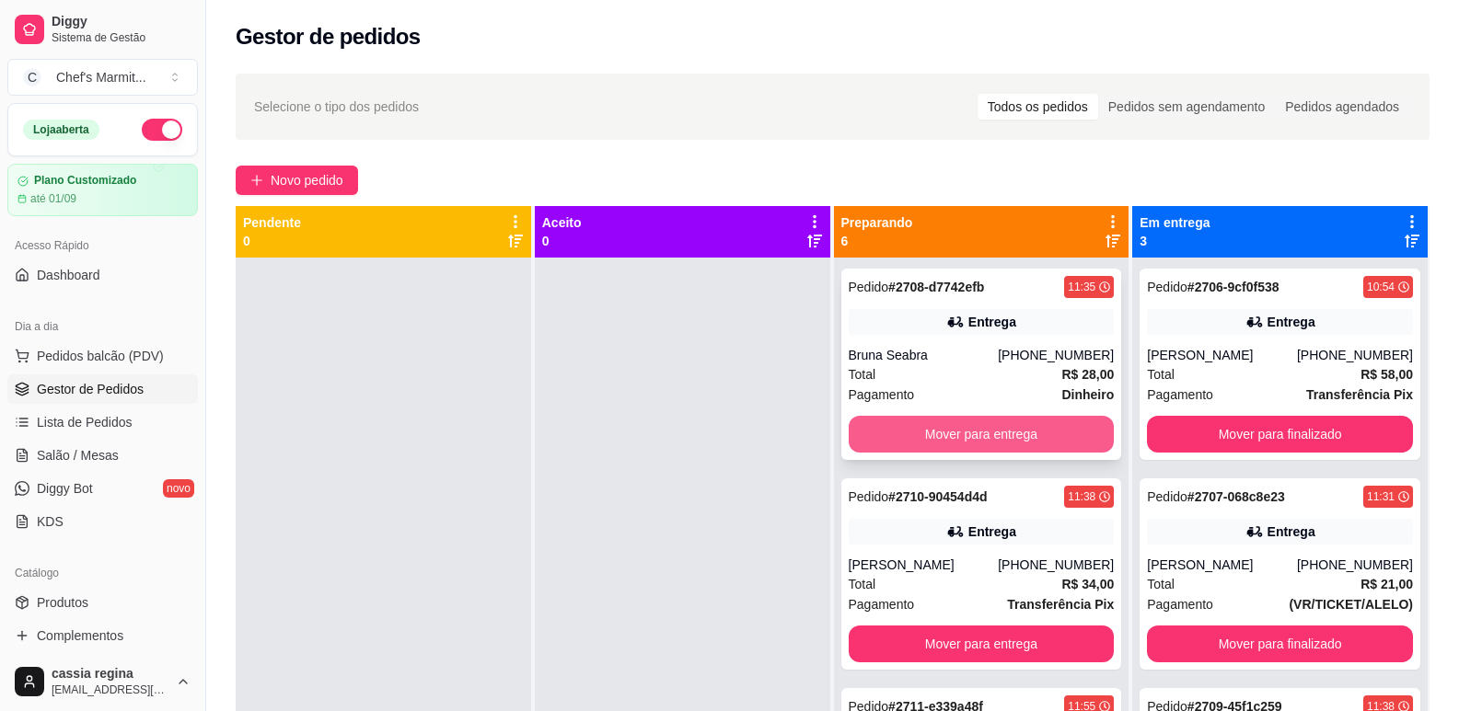
click at [933, 438] on button "Mover para entrega" at bounding box center [982, 434] width 266 height 37
click at [363, 425] on div at bounding box center [383, 613] width 295 height 711
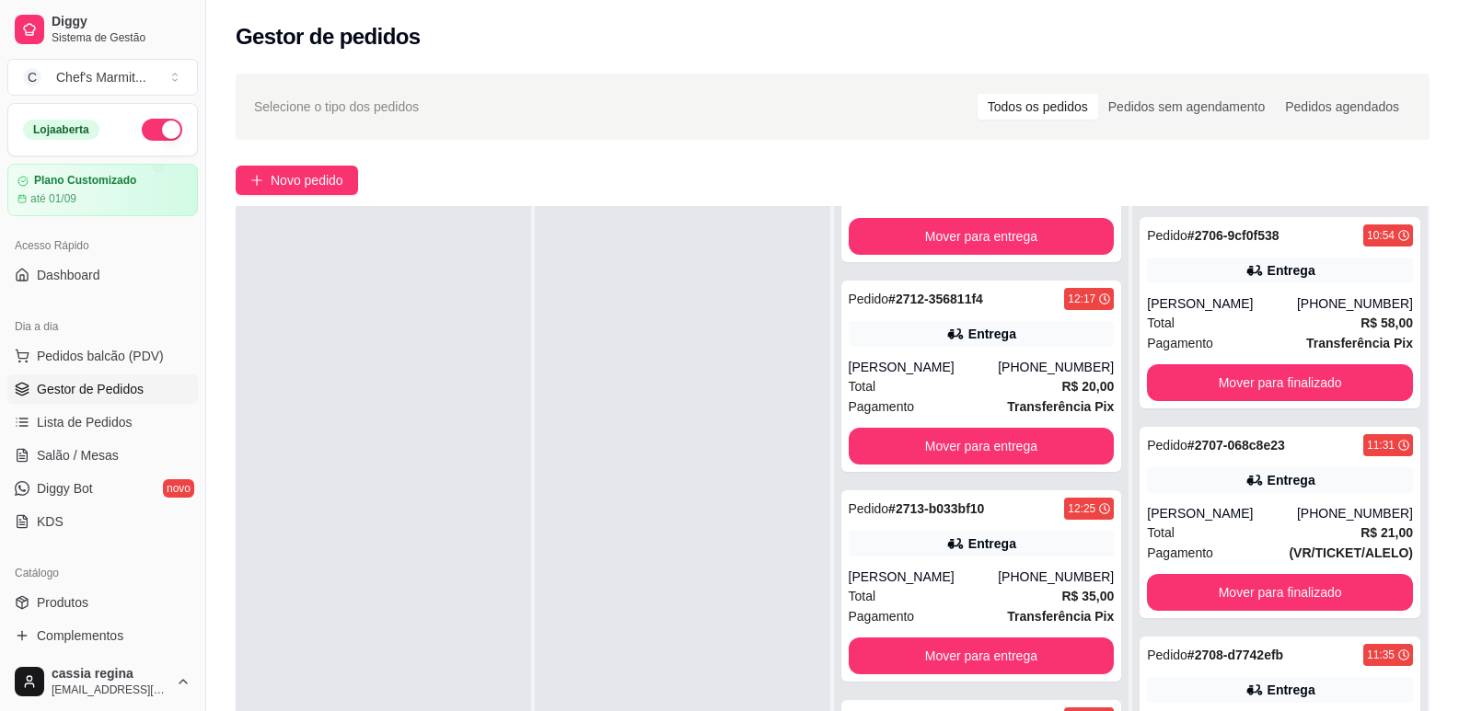
scroll to position [281, 0]
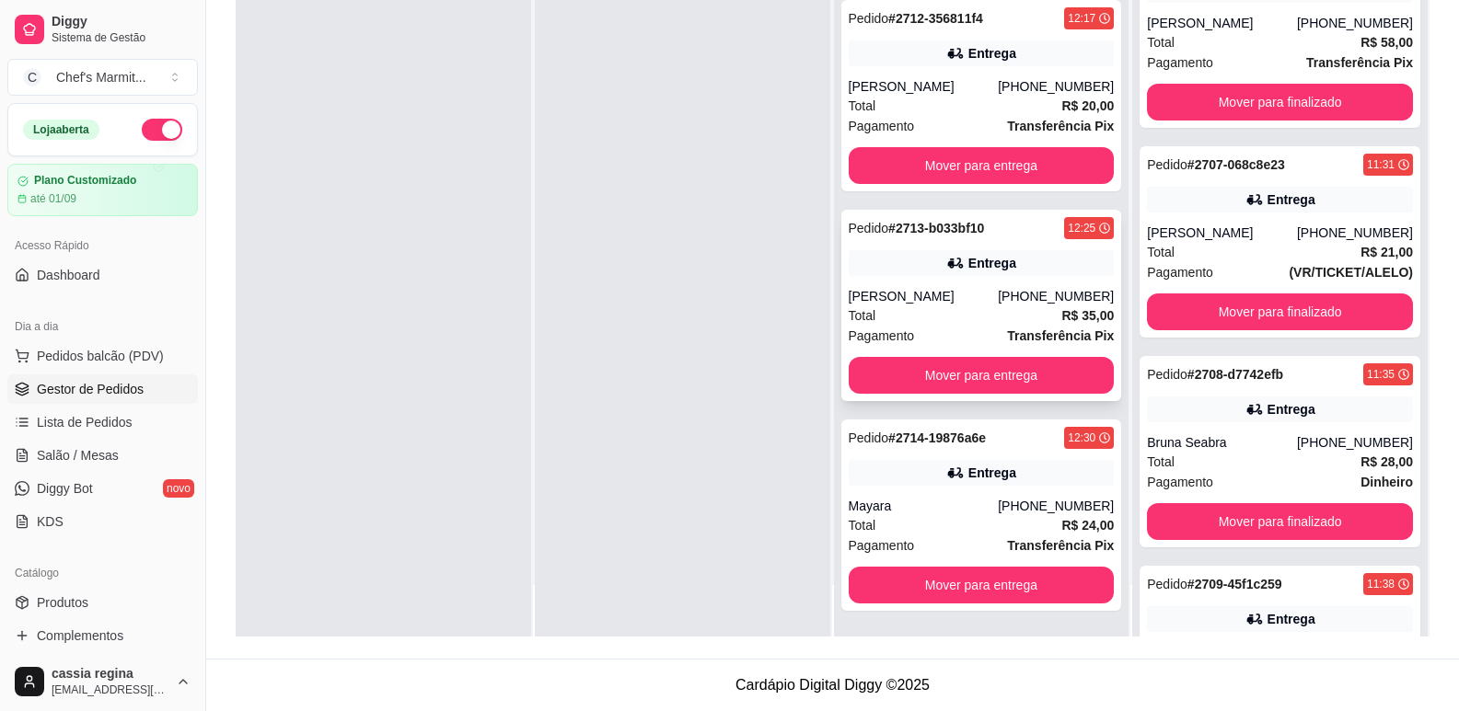
click at [967, 295] on div "[PERSON_NAME]" at bounding box center [924, 296] width 150 height 18
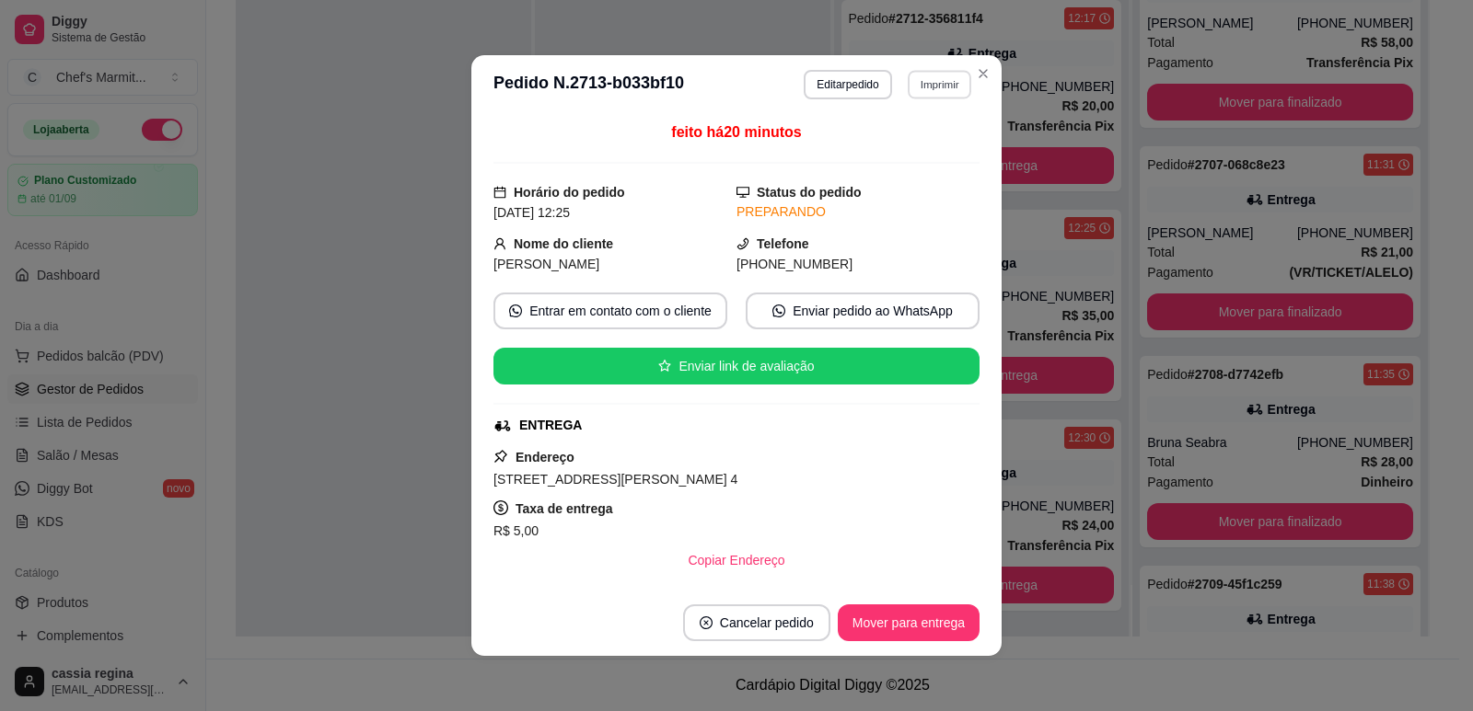
click at [941, 82] on button "Imprimir" at bounding box center [940, 84] width 64 height 29
click at [924, 182] on button "IMPRESSORA" at bounding box center [901, 186] width 133 height 29
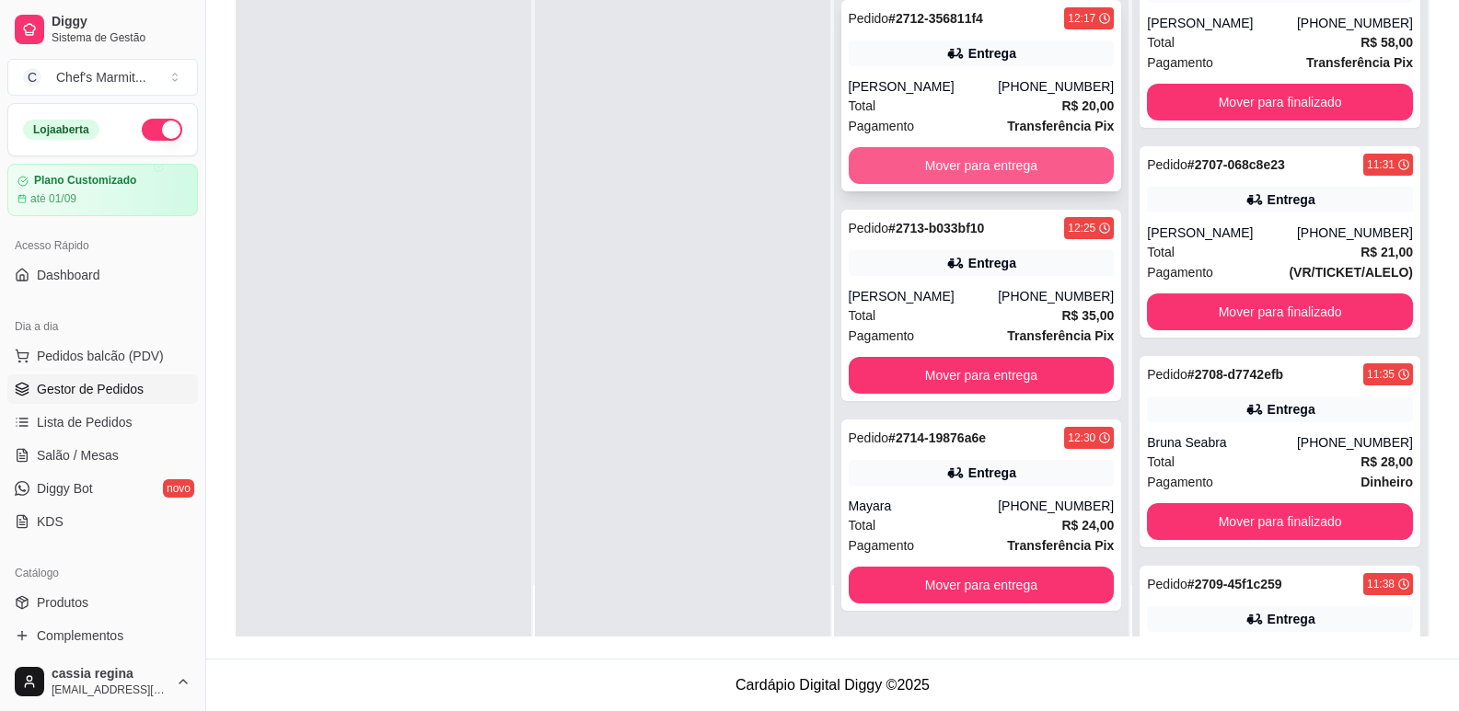
click at [961, 166] on button "Mover para entrega" at bounding box center [982, 165] width 266 height 37
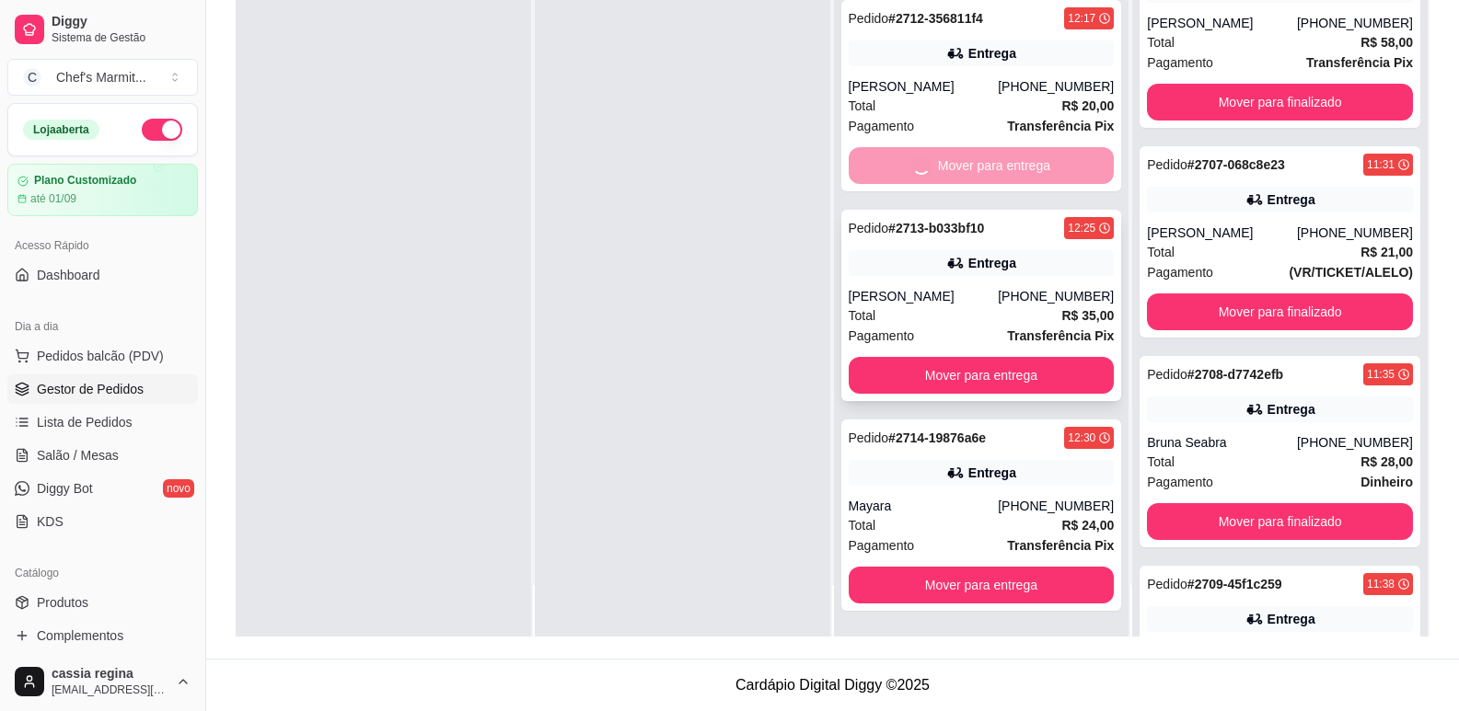
scroll to position [146, 0]
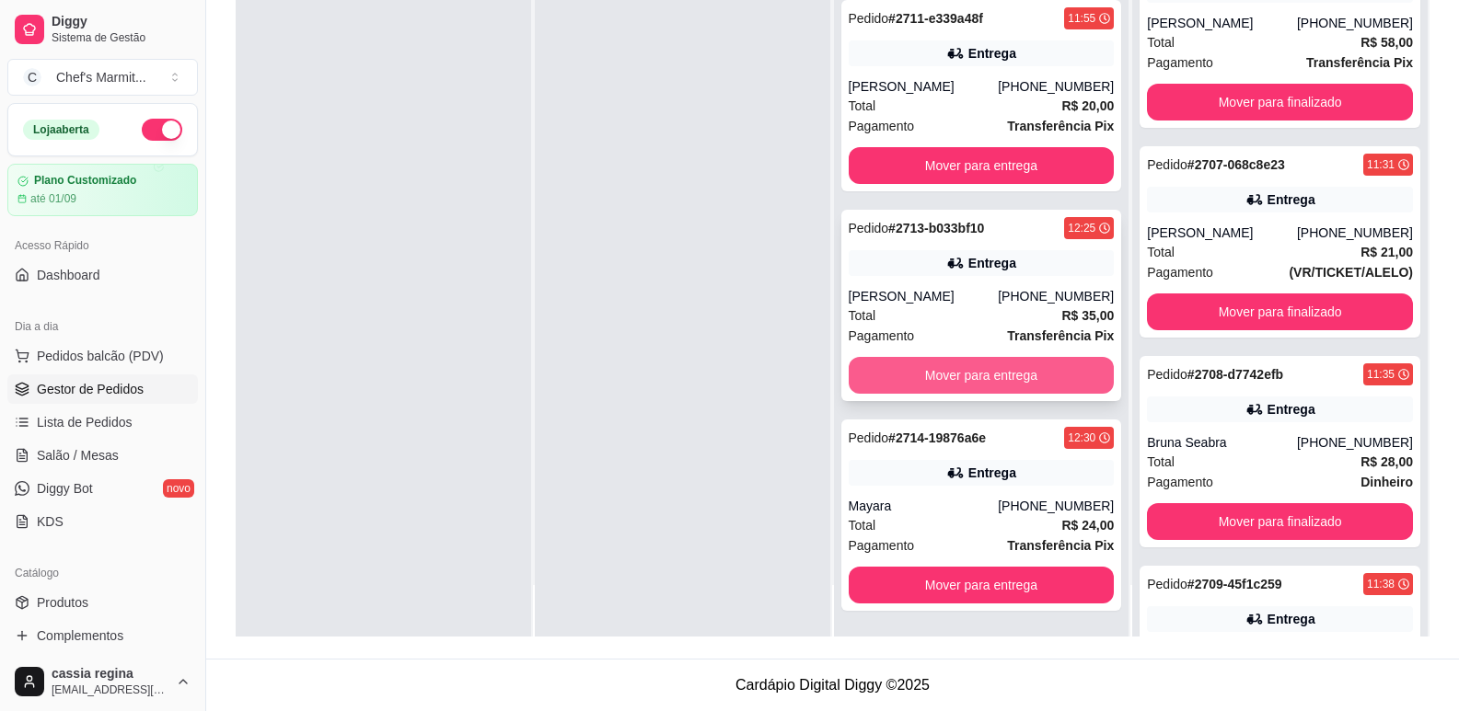
click at [1000, 385] on button "Mover para entrega" at bounding box center [982, 375] width 266 height 37
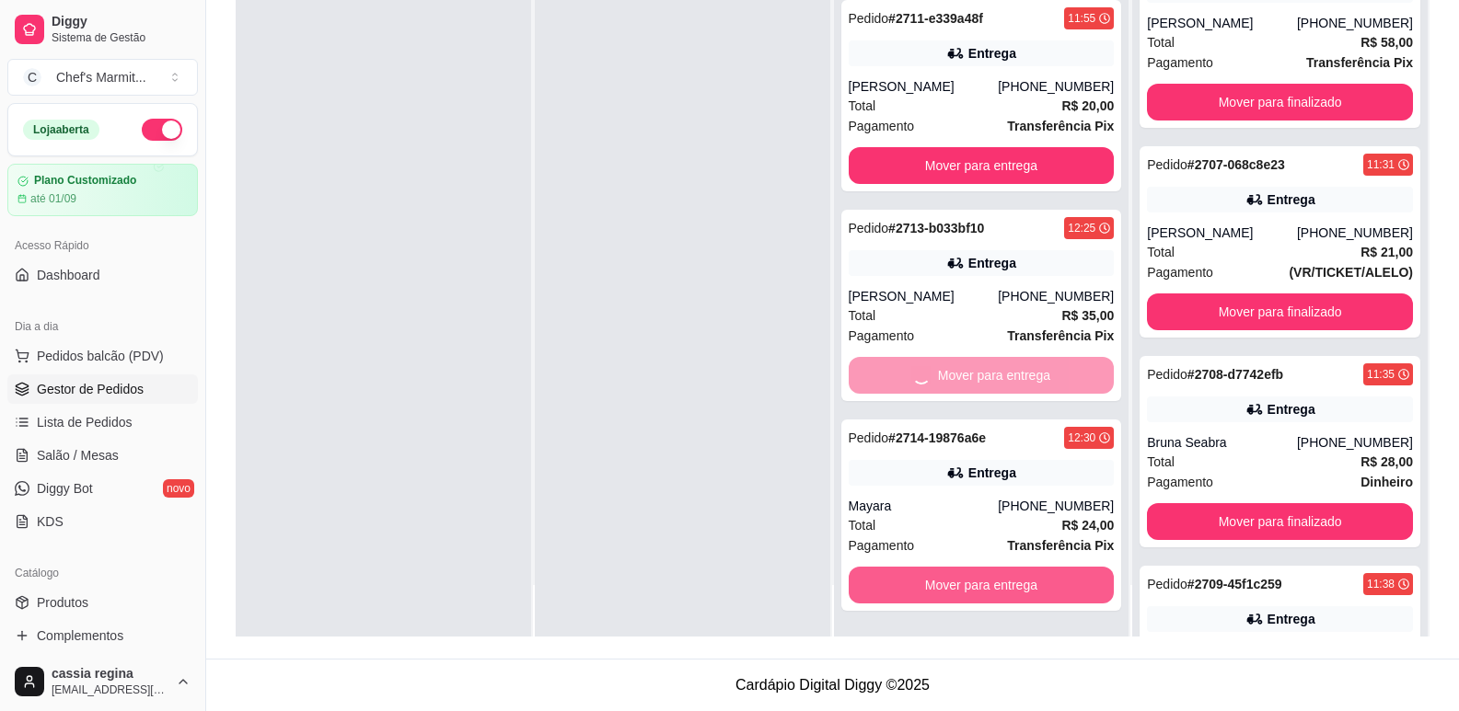
scroll to position [0, 0]
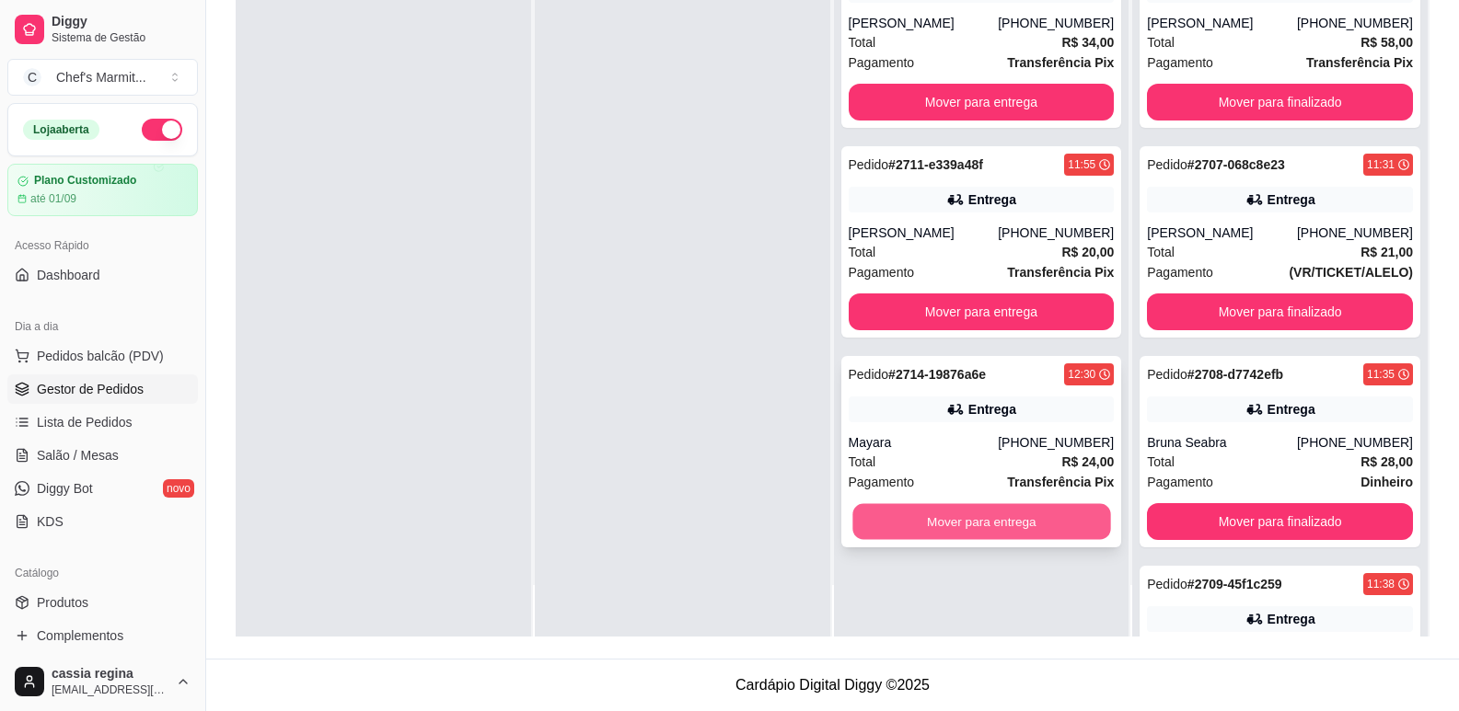
click at [947, 522] on button "Mover para entrega" at bounding box center [981, 522] width 258 height 36
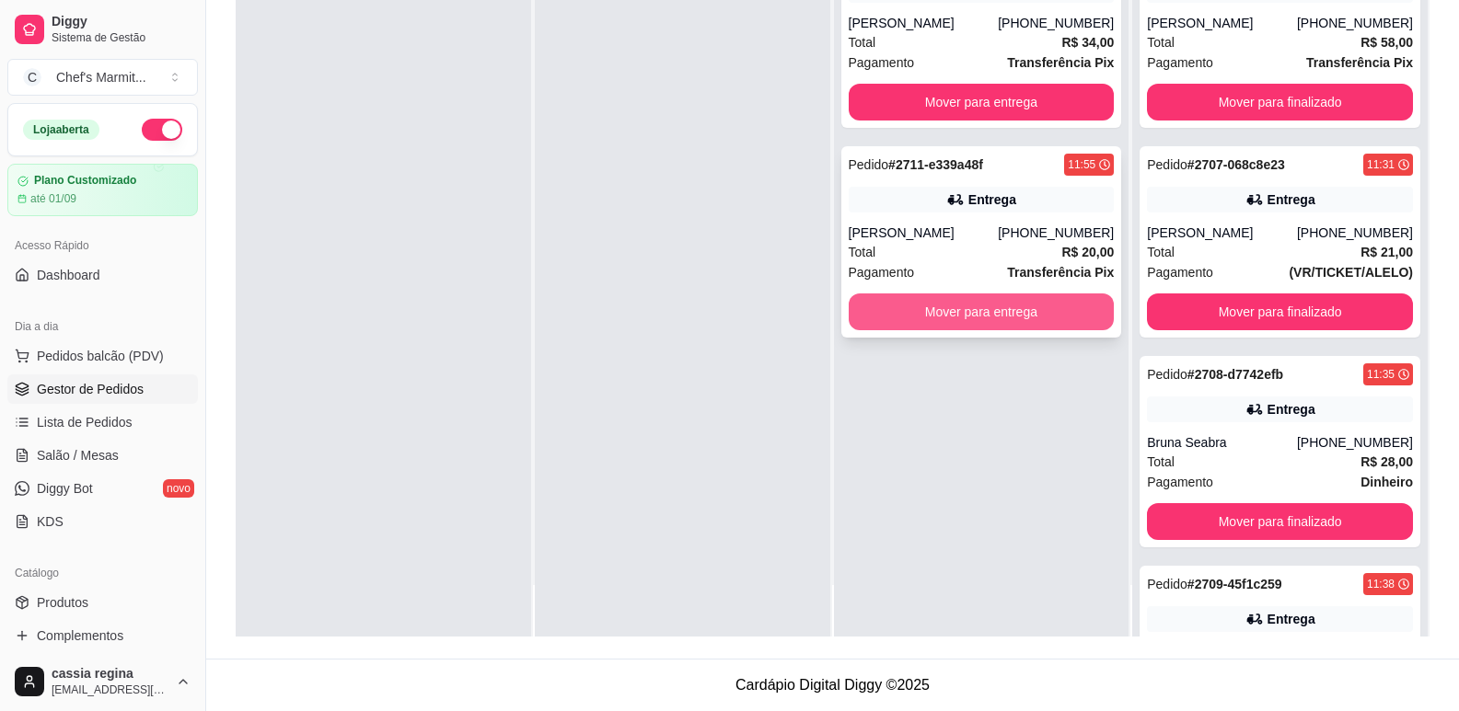
click at [943, 318] on button "Mover para entrega" at bounding box center [982, 312] width 266 height 37
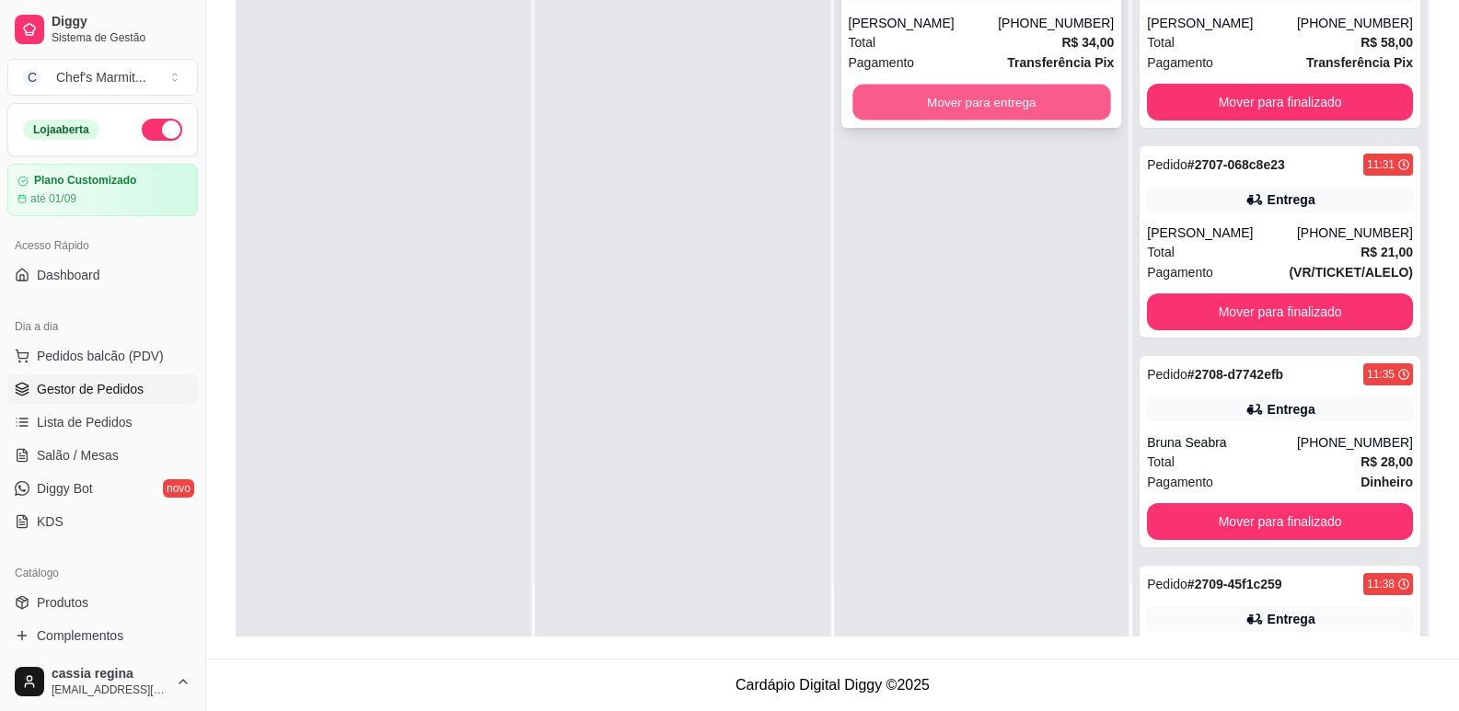
click at [967, 111] on button "Mover para entrega" at bounding box center [981, 103] width 258 height 36
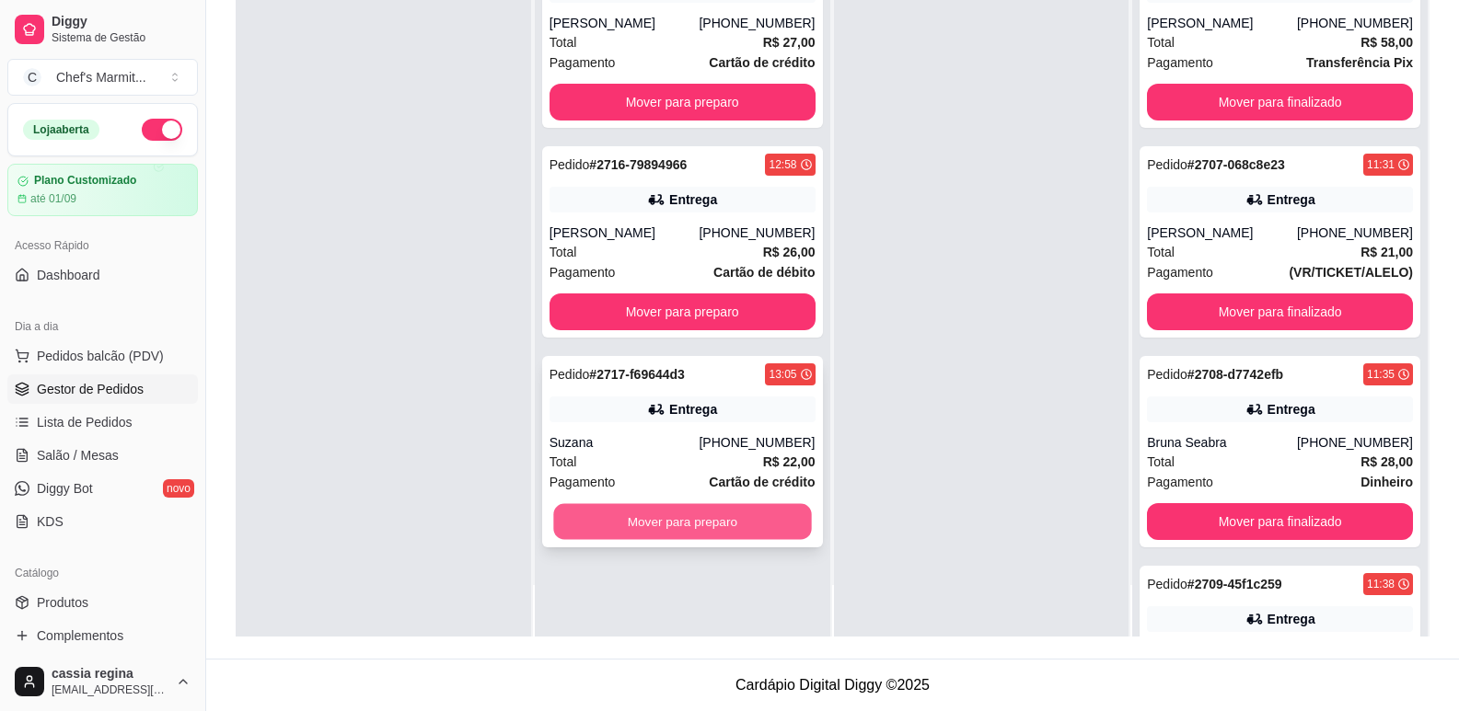
click at [664, 517] on button "Mover para preparo" at bounding box center [682, 522] width 258 height 36
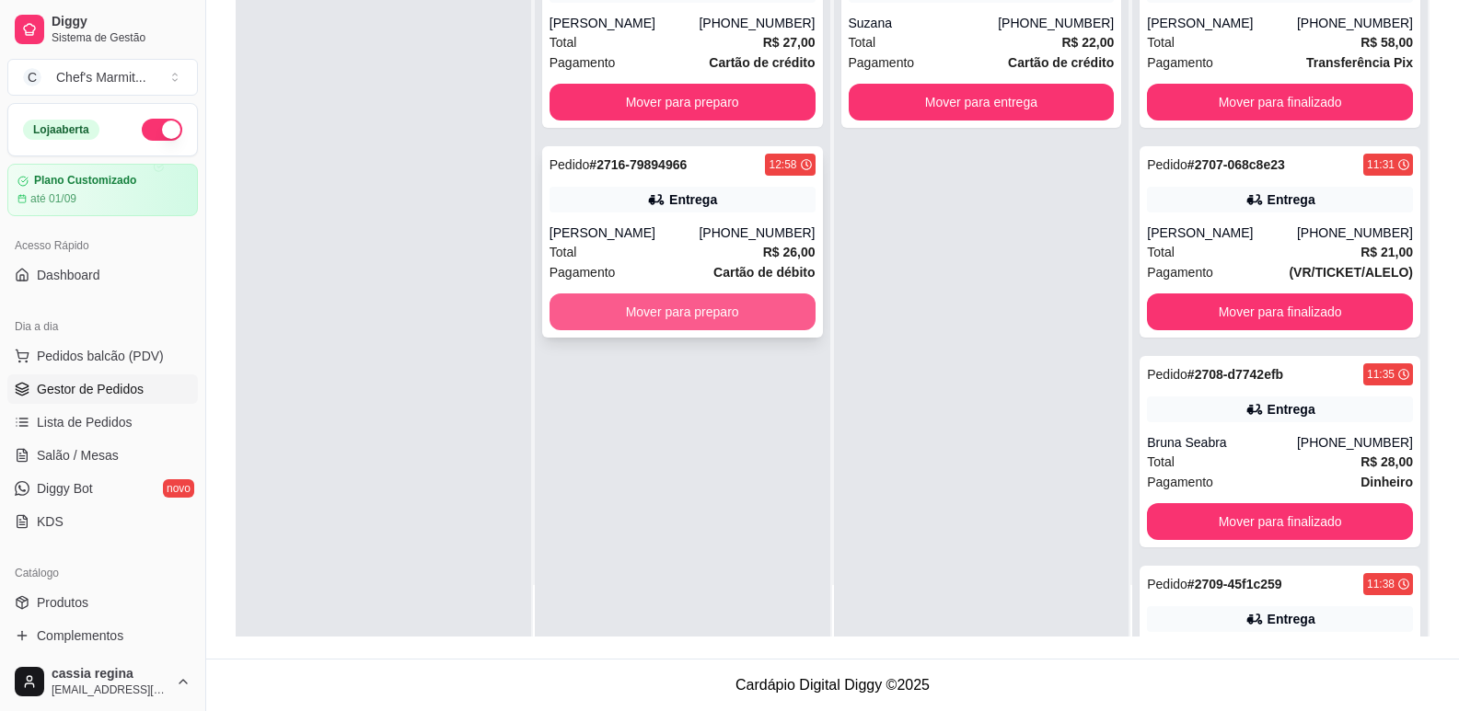
click at [687, 317] on button "Mover para preparo" at bounding box center [682, 312] width 266 height 37
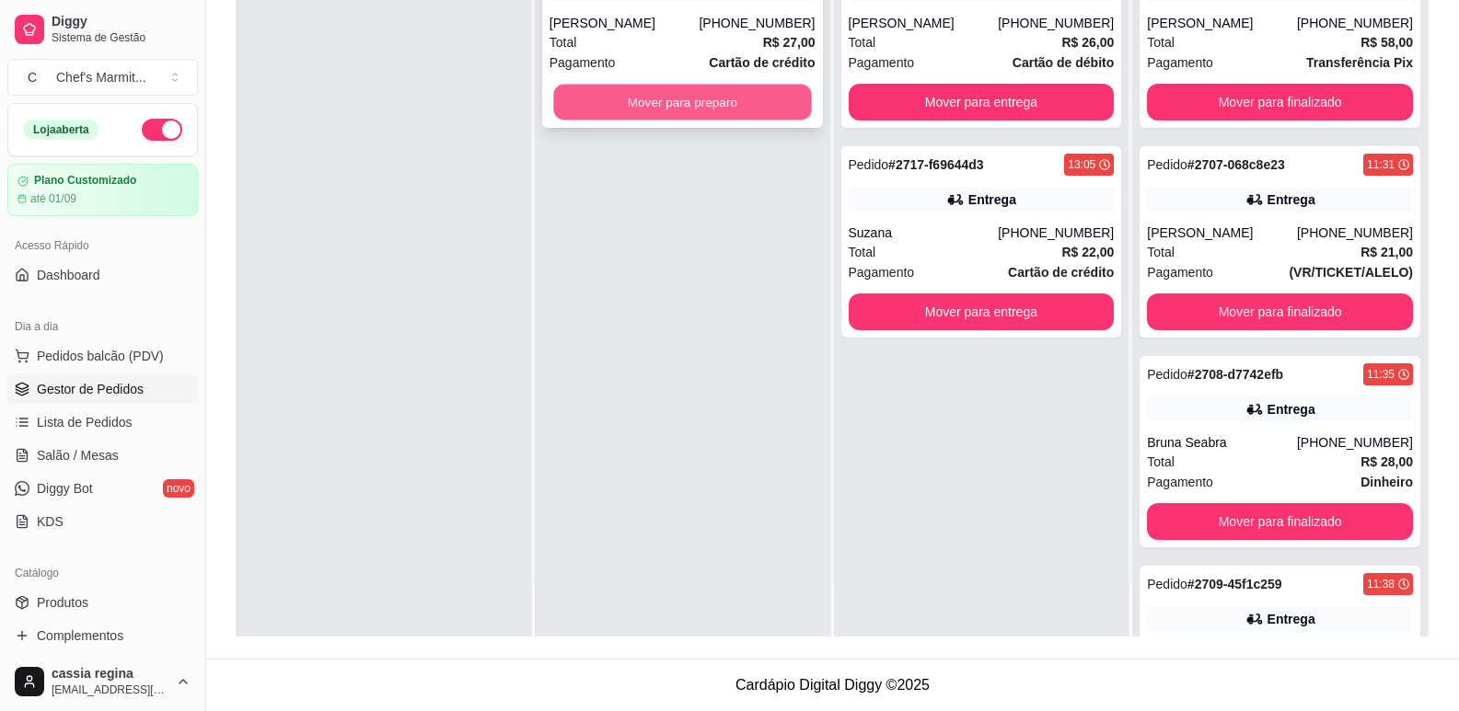
click at [704, 101] on button "Mover para preparo" at bounding box center [682, 103] width 258 height 36
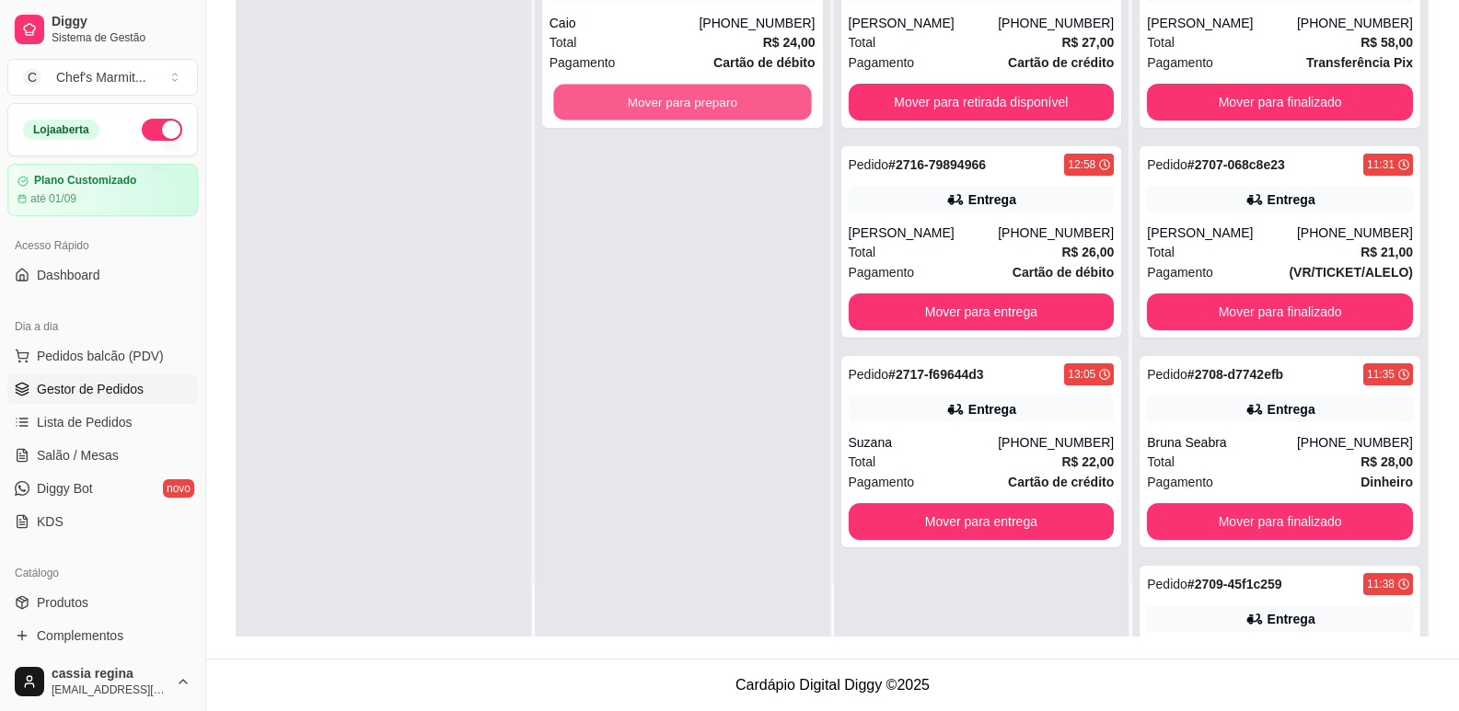
click at [704, 101] on button "Mover para preparo" at bounding box center [682, 103] width 258 height 36
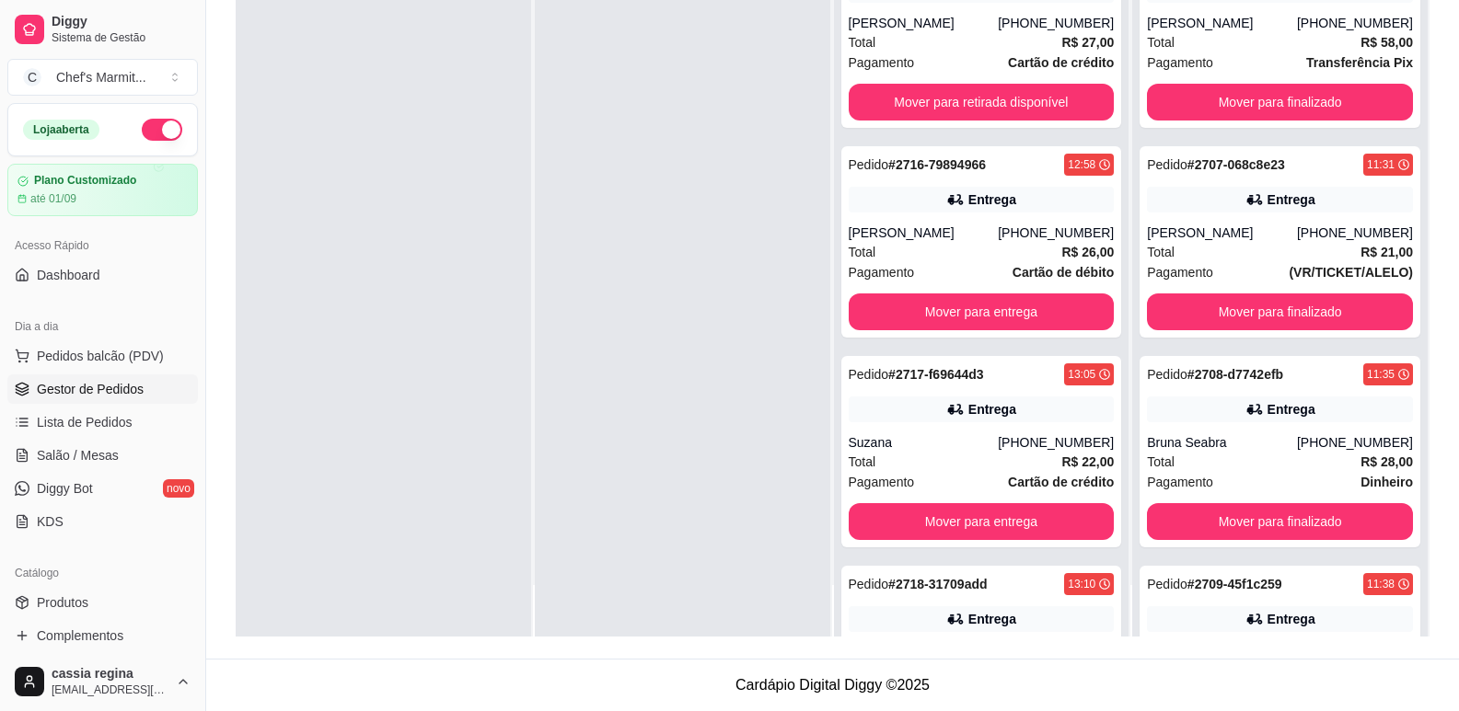
click at [444, 291] on div at bounding box center [383, 280] width 295 height 711
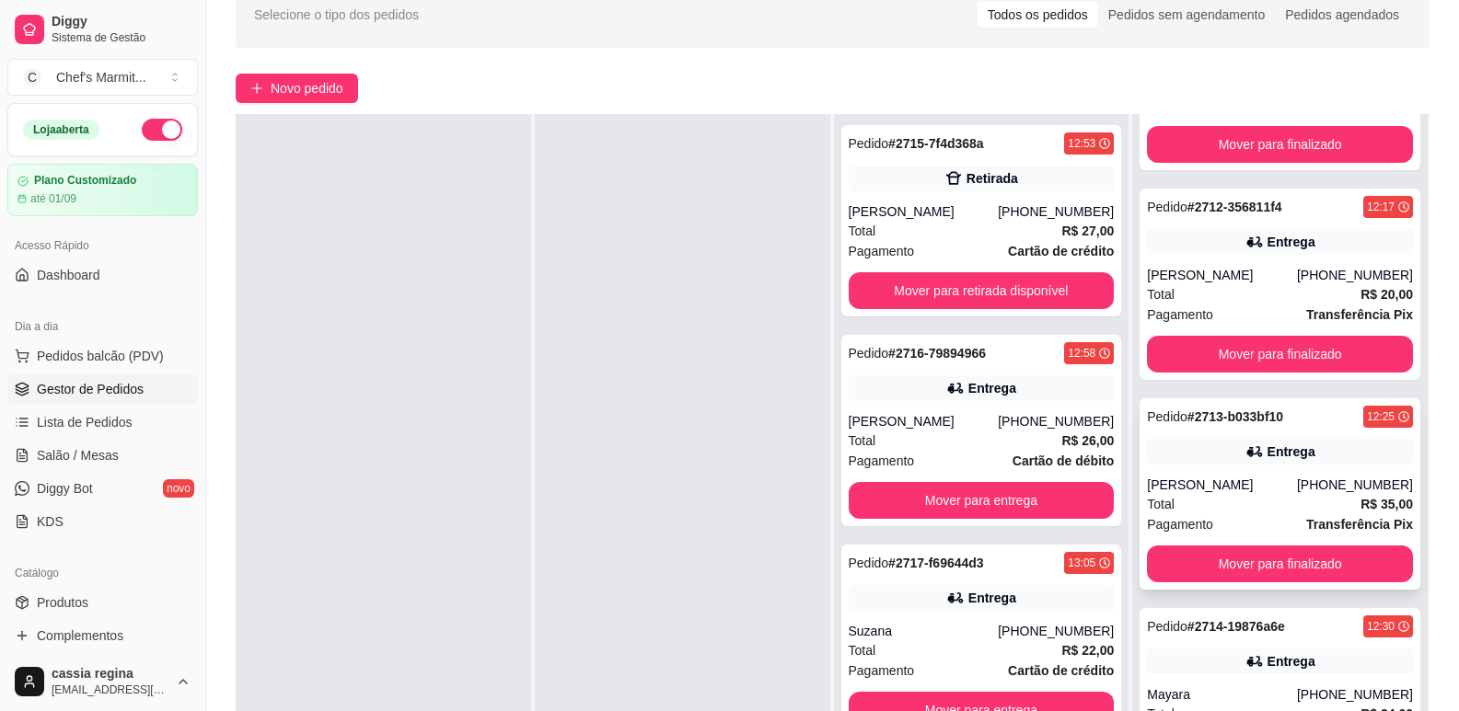
scroll to position [184, 0]
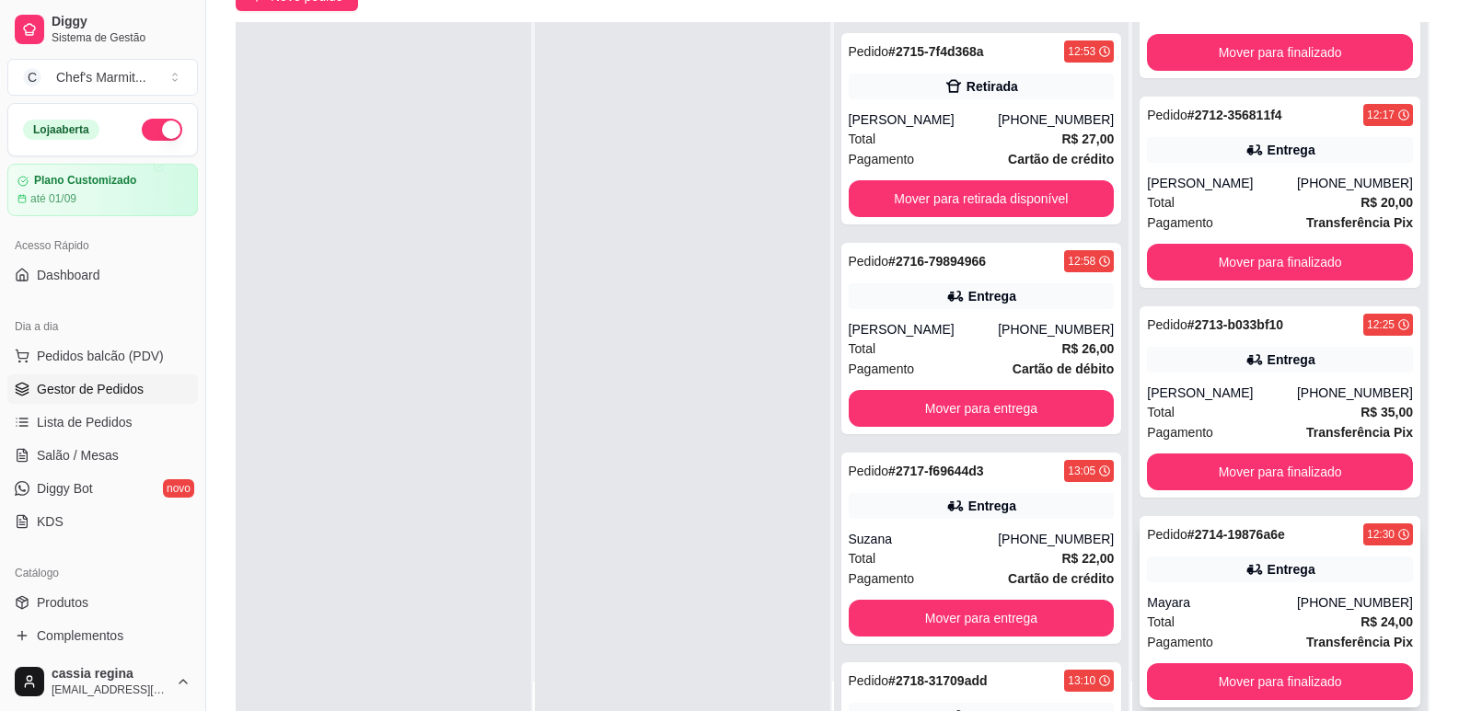
click at [1213, 621] on div "Total R$ 24,00" at bounding box center [1280, 622] width 266 height 20
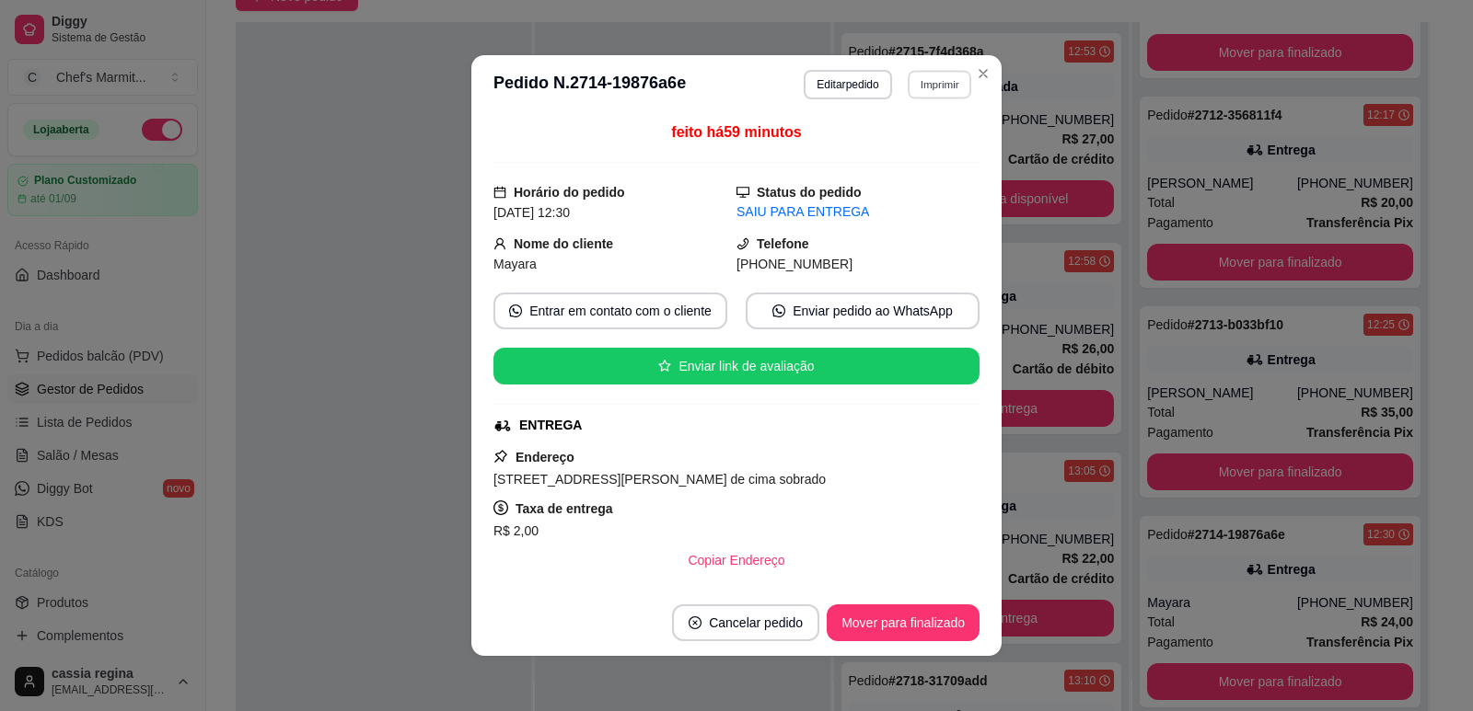
click at [926, 74] on button "Imprimir" at bounding box center [940, 84] width 64 height 29
click at [895, 179] on button "IMPRESSORA" at bounding box center [902, 186] width 129 height 29
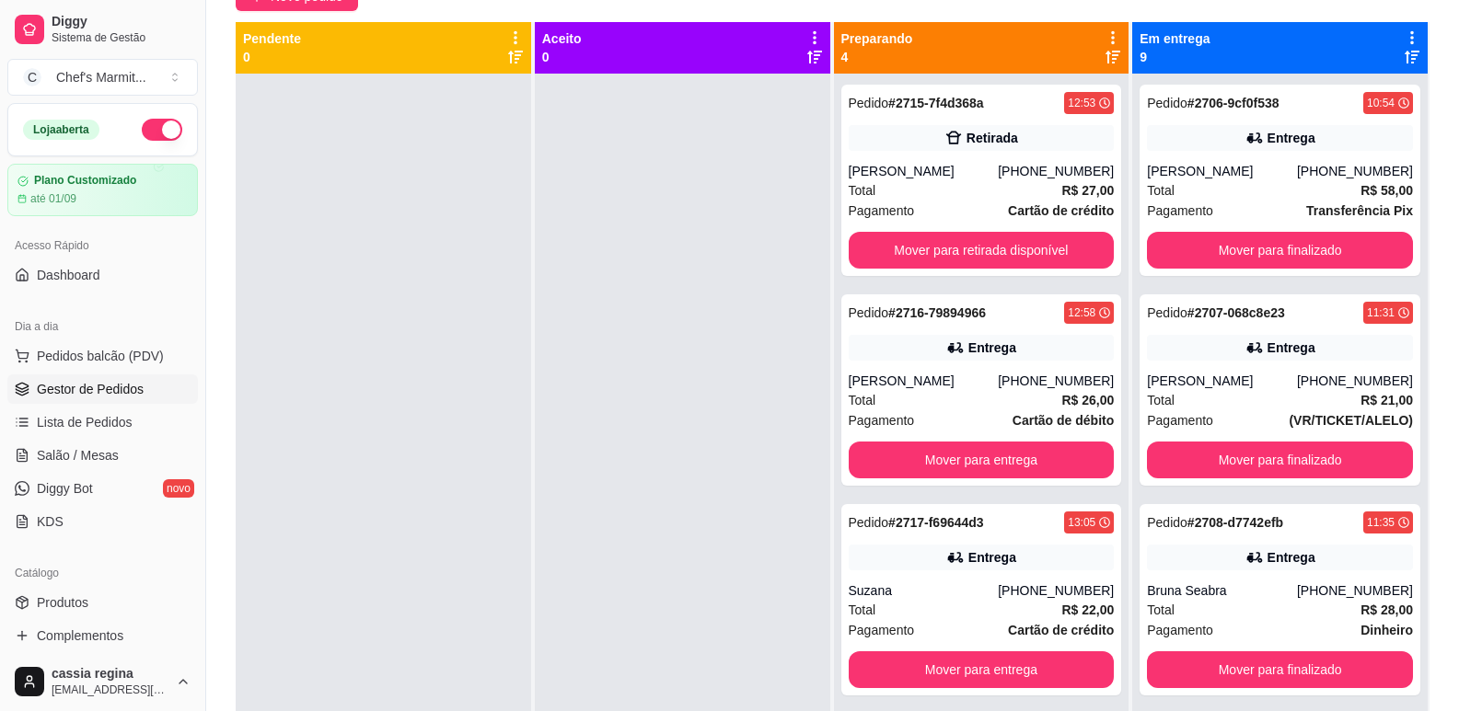
scroll to position [0, 0]
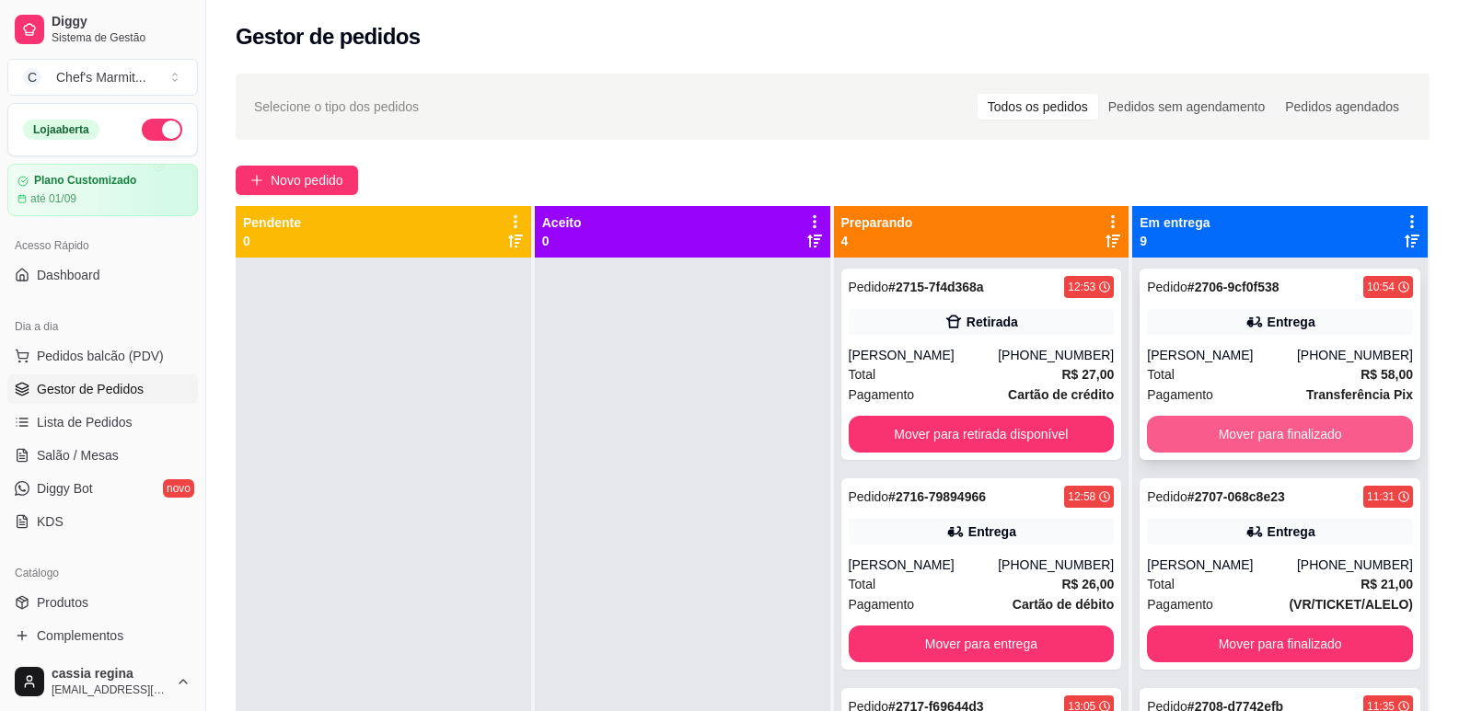
click at [1223, 434] on button "Mover para finalizado" at bounding box center [1280, 434] width 266 height 37
click at [1223, 434] on button "Mover para finalizado" at bounding box center [1280, 435] width 258 height 36
click at [1223, 434] on button "Mover para finalizado" at bounding box center [1280, 434] width 266 height 37
click at [1224, 434] on button "Mover para finalizado" at bounding box center [1280, 435] width 258 height 36
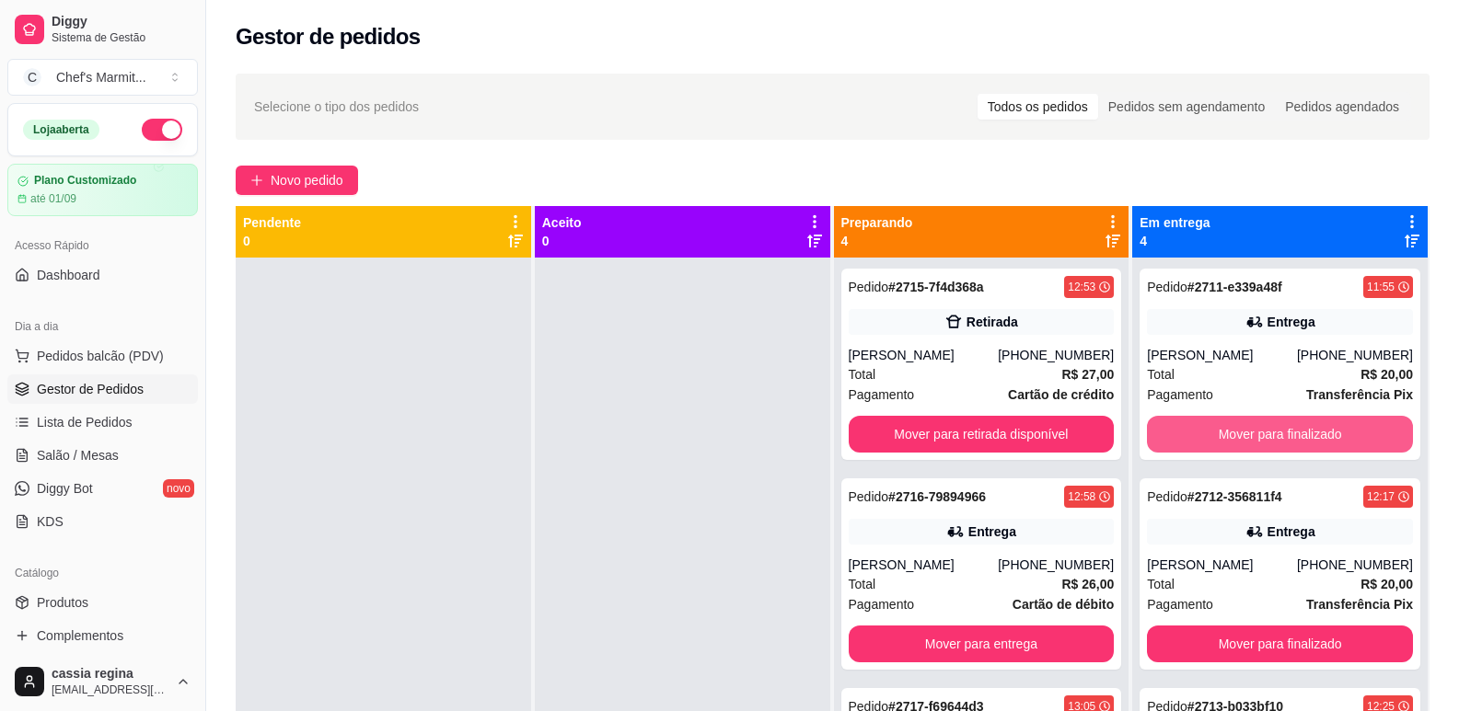
click at [1224, 434] on button "Mover para finalizado" at bounding box center [1280, 434] width 266 height 37
click at [1224, 434] on button "Mover para finalizado" at bounding box center [1280, 435] width 258 height 36
click at [1224, 434] on button "Mover para finalizado" at bounding box center [1280, 434] width 266 height 37
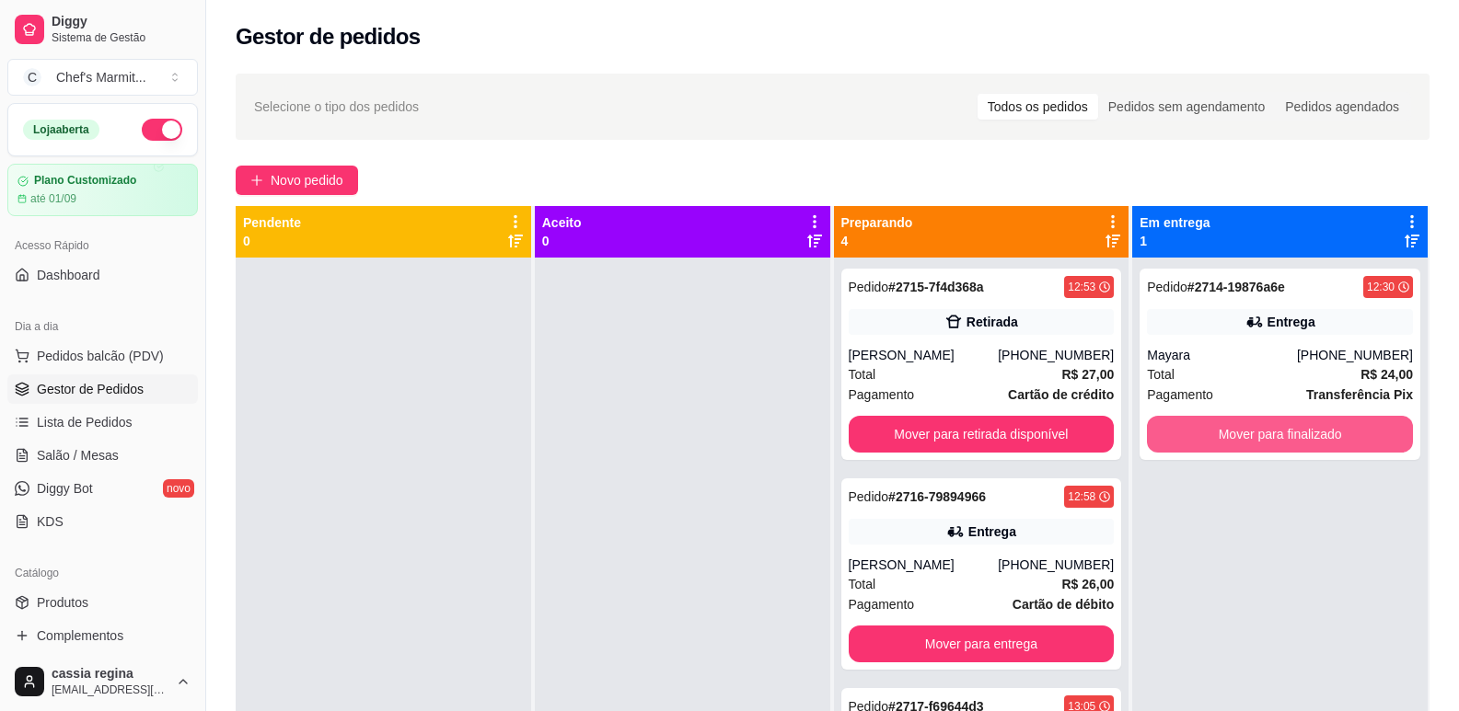
click at [1224, 434] on button "Mover para finalizado" at bounding box center [1280, 434] width 266 height 37
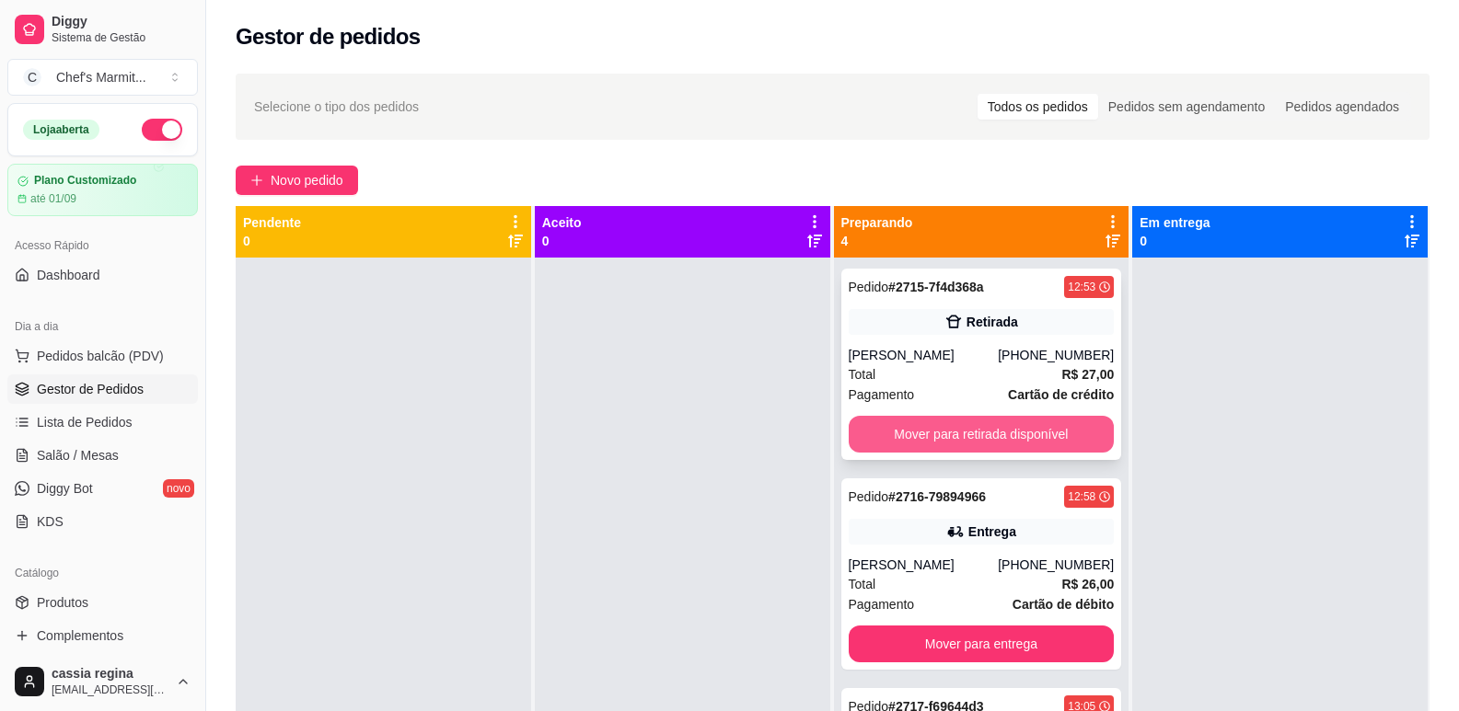
click at [1036, 426] on button "Mover para retirada disponível" at bounding box center [982, 434] width 266 height 37
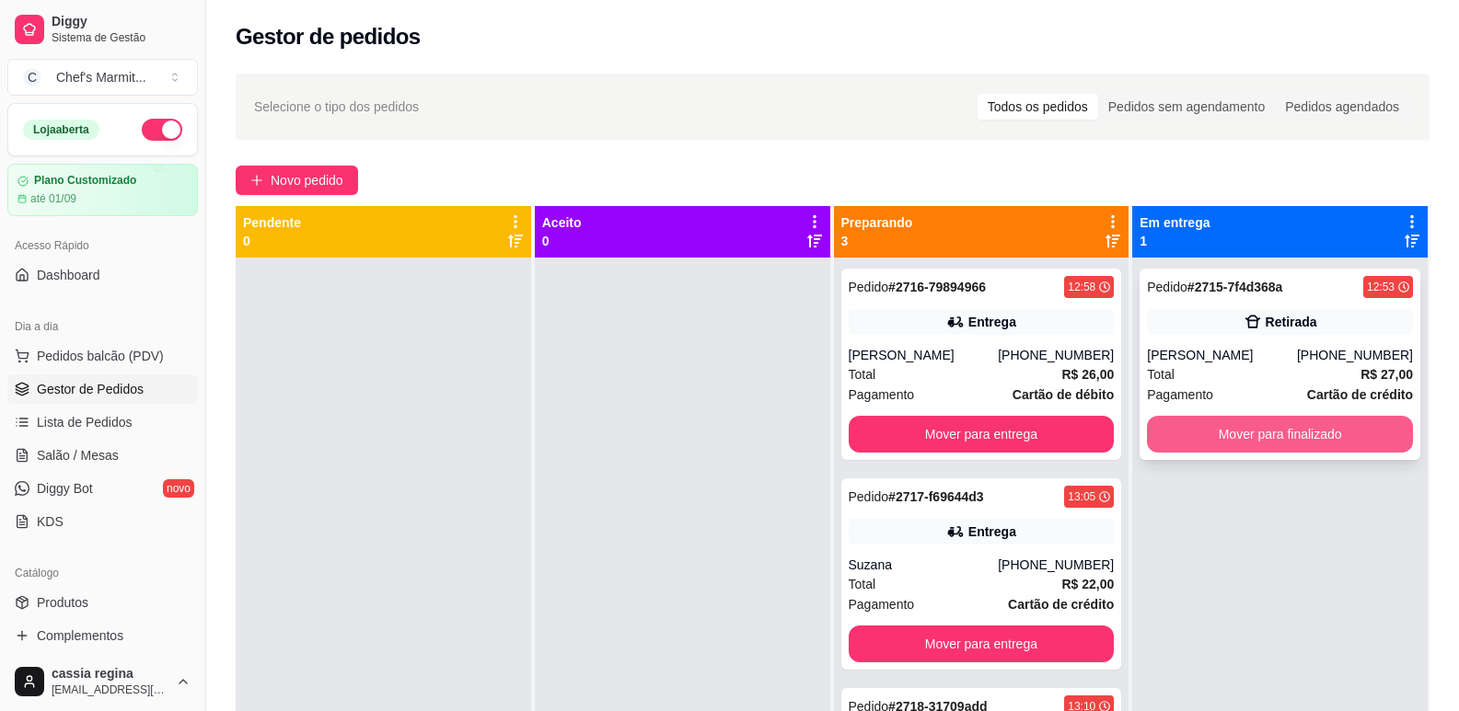
click at [1239, 438] on button "Mover para finalizado" at bounding box center [1280, 434] width 266 height 37
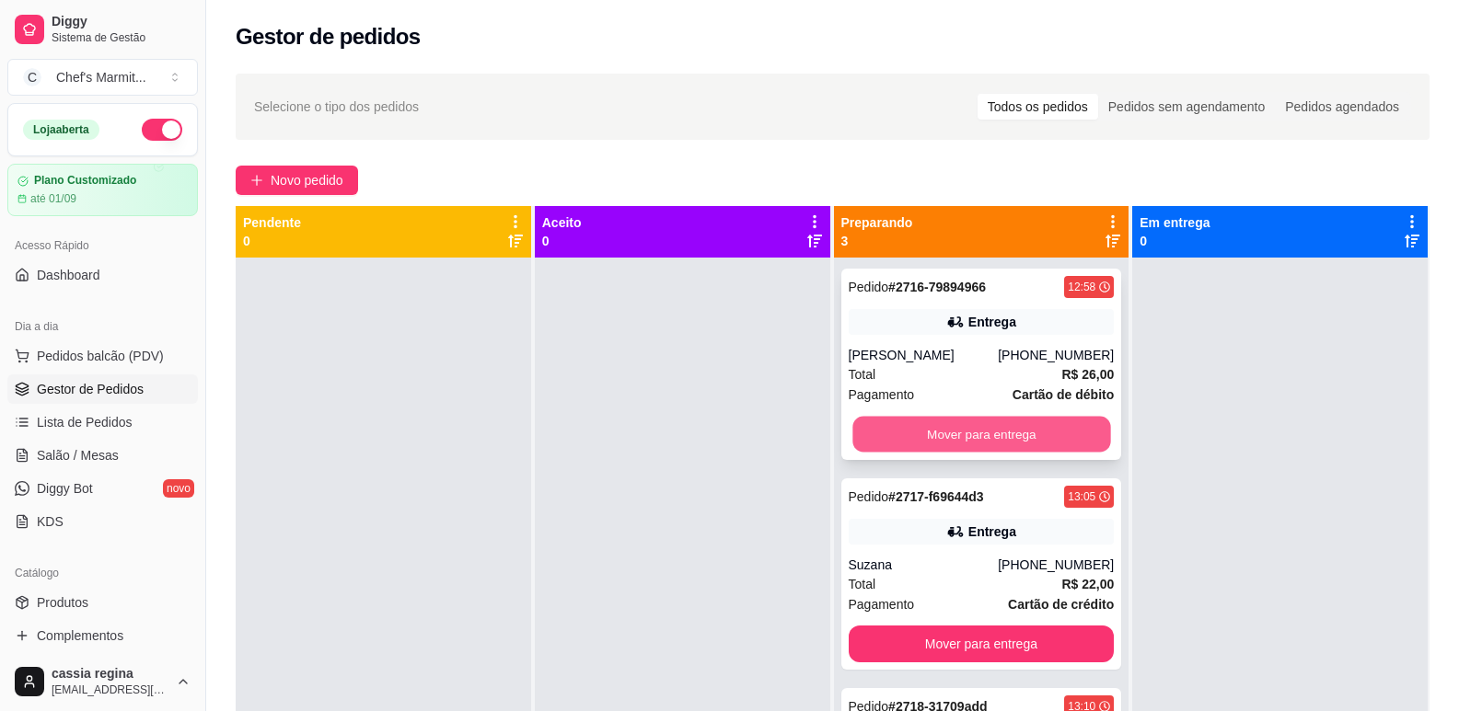
click at [1066, 427] on button "Mover para entrega" at bounding box center [981, 435] width 258 height 36
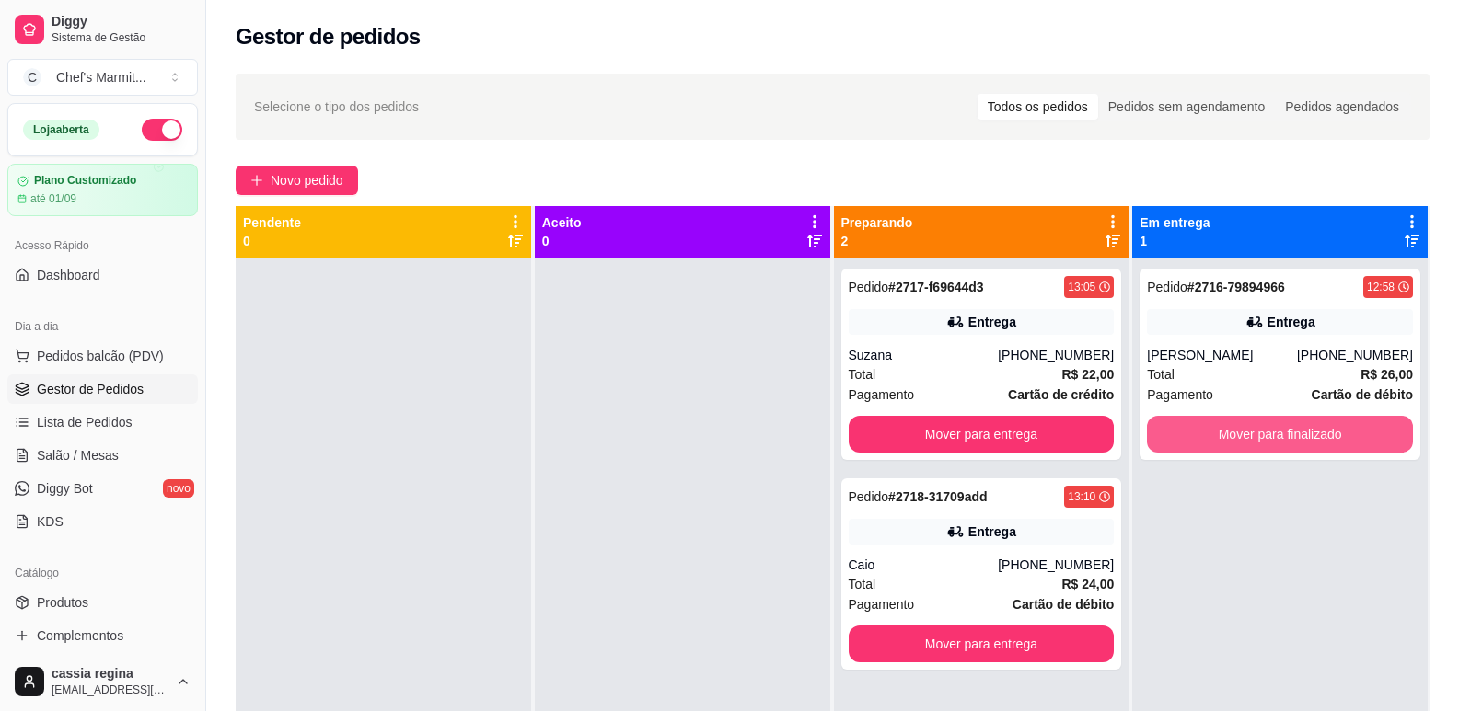
click at [1236, 422] on button "Mover para finalizado" at bounding box center [1280, 434] width 266 height 37
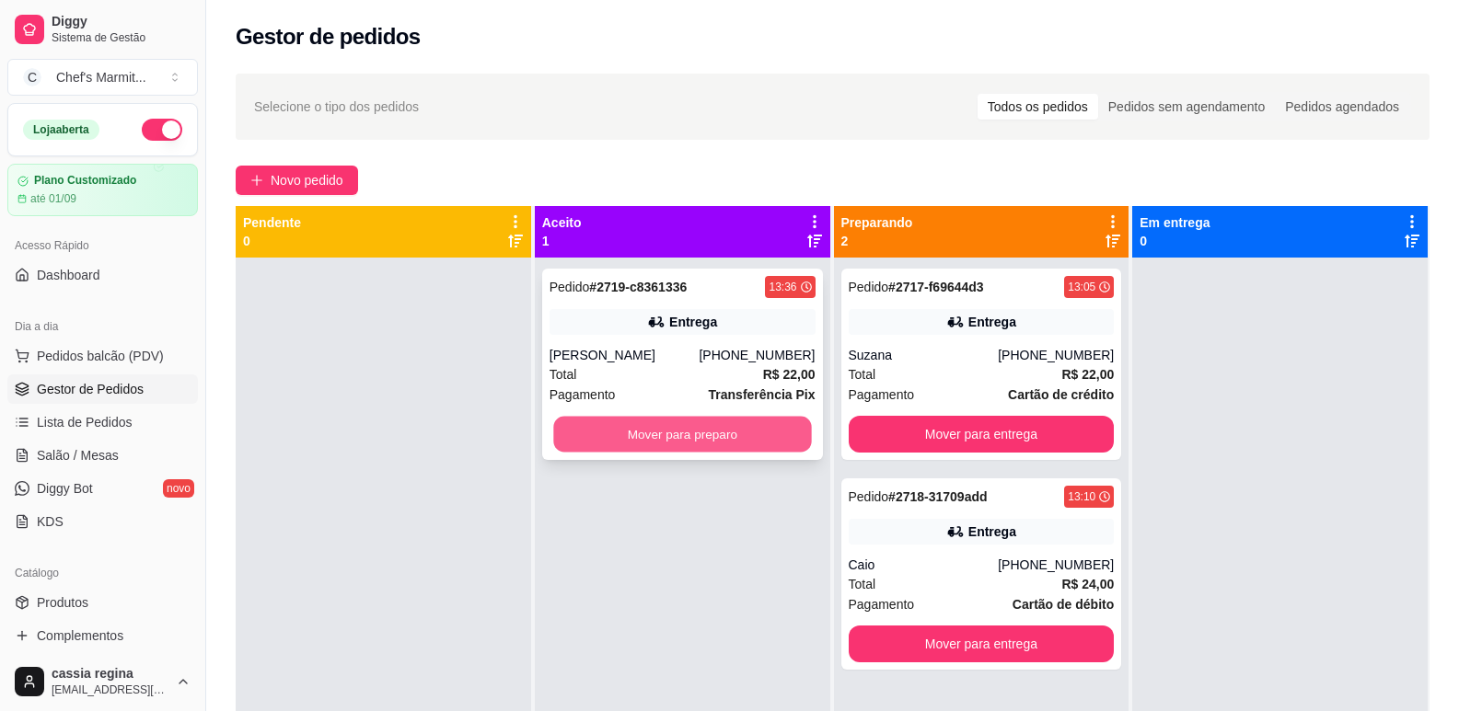
click at [692, 440] on button "Mover para preparo" at bounding box center [682, 435] width 258 height 36
click at [711, 446] on button "Mover para preparo" at bounding box center [682, 434] width 266 height 37
click at [607, 427] on button "Mover para preparo" at bounding box center [682, 435] width 258 height 36
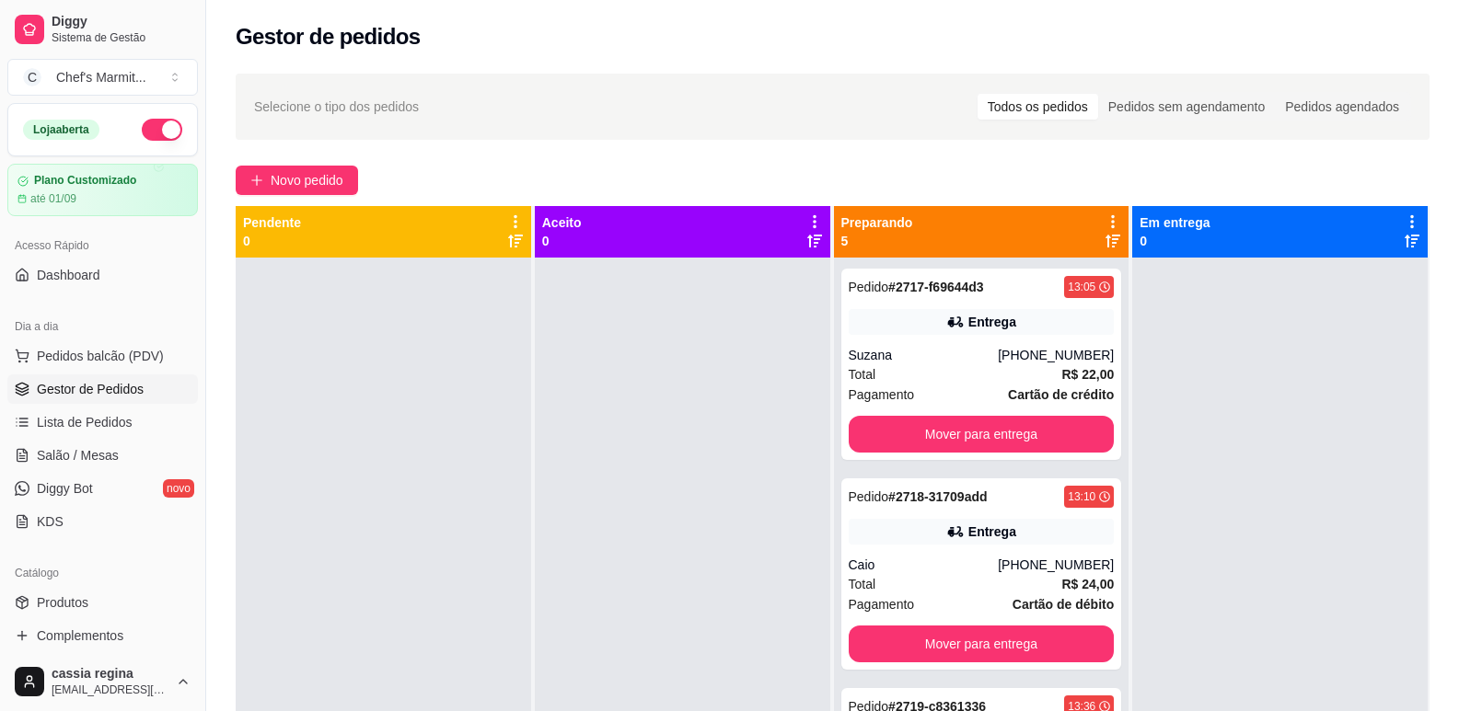
scroll to position [52, 0]
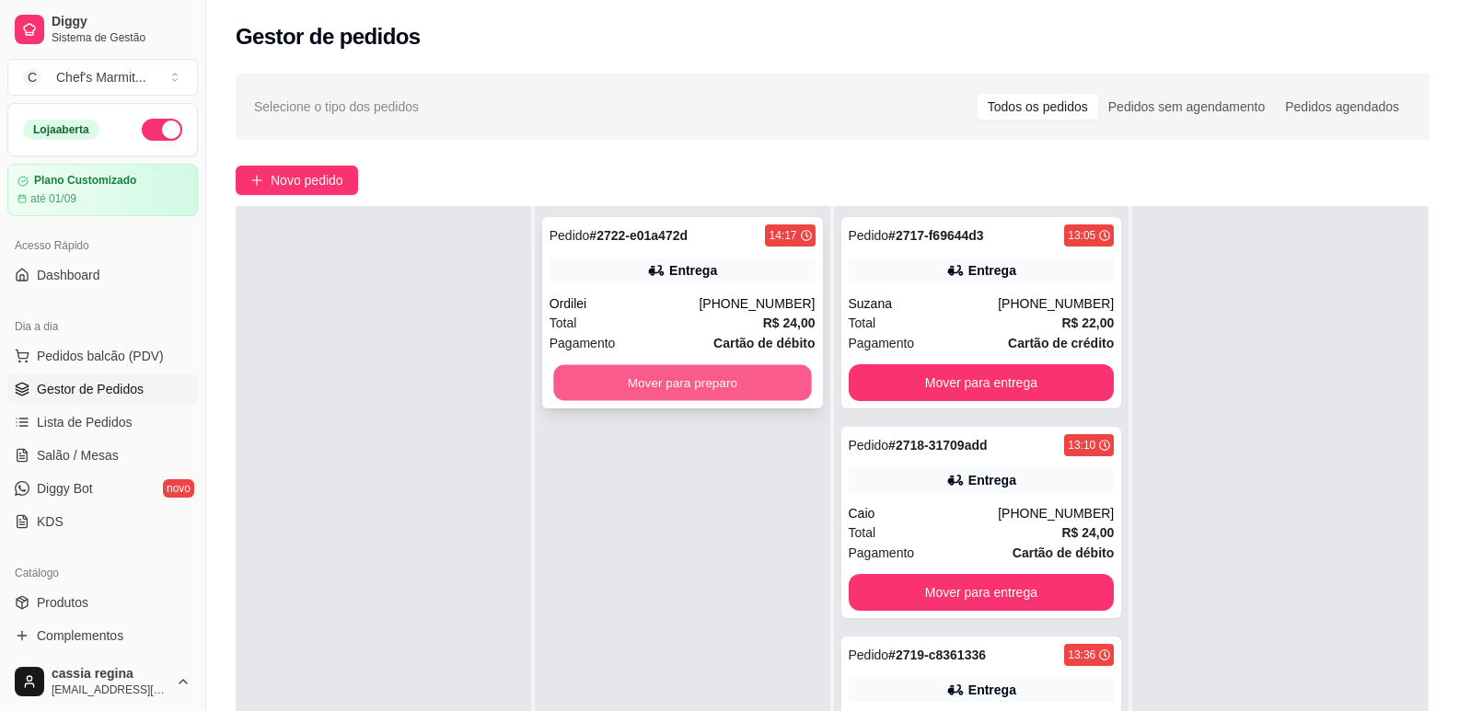
click at [752, 378] on button "Mover para preparo" at bounding box center [682, 383] width 258 height 36
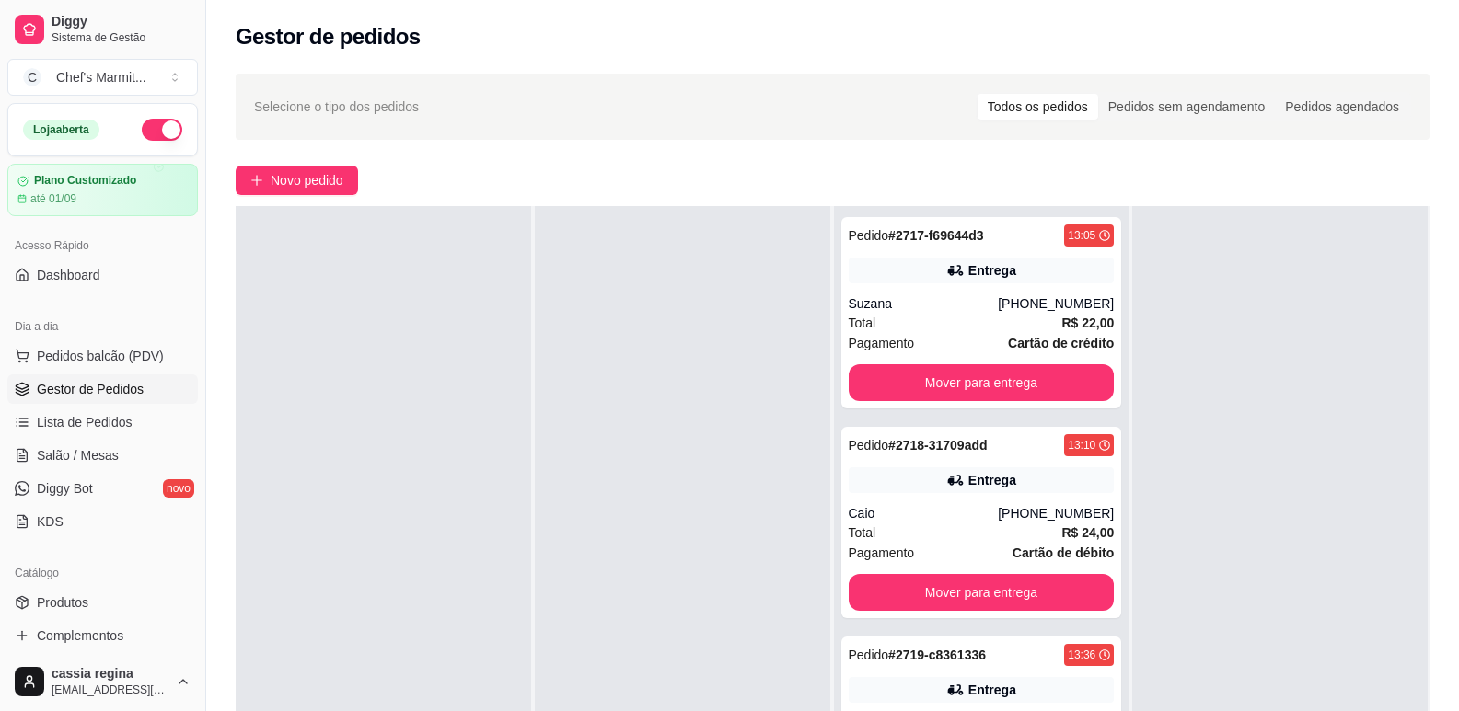
scroll to position [0, 0]
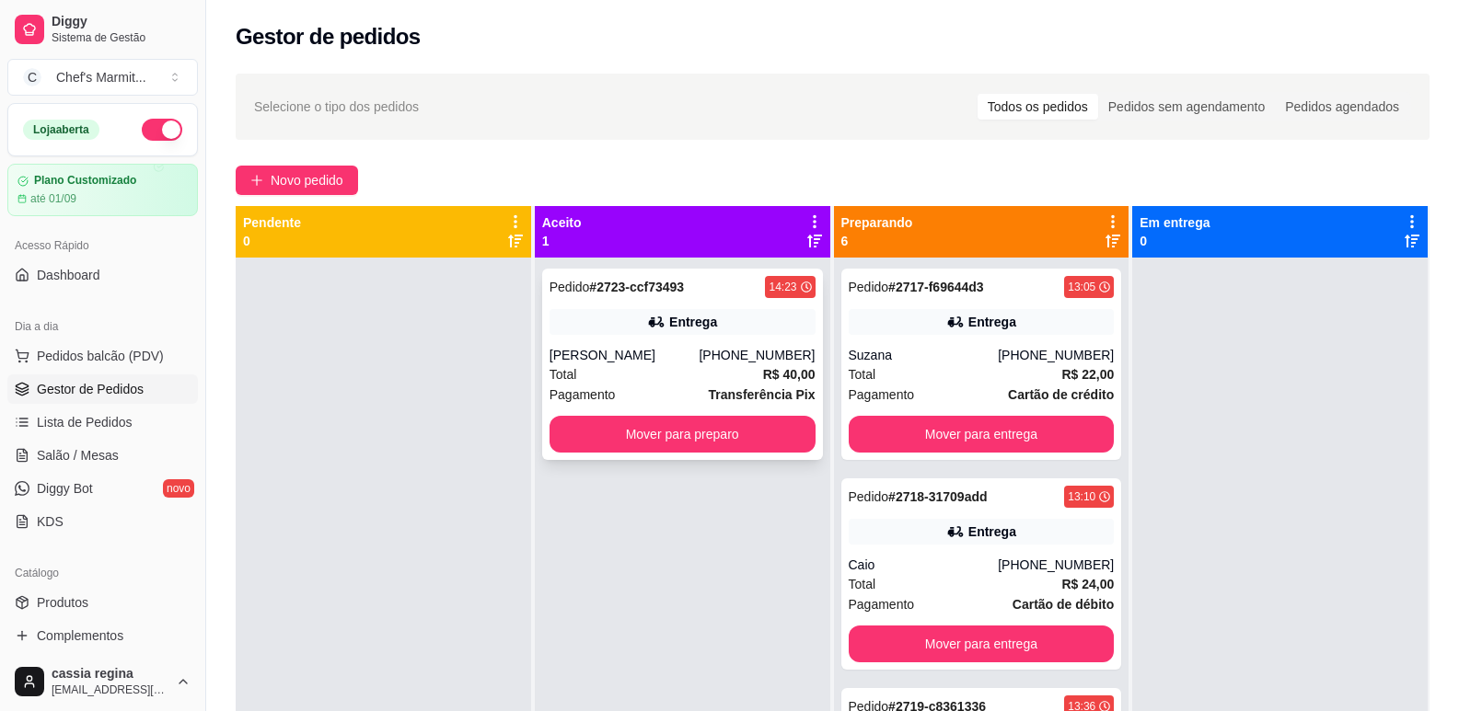
click at [725, 367] on div "Total R$ 40,00" at bounding box center [682, 374] width 266 height 20
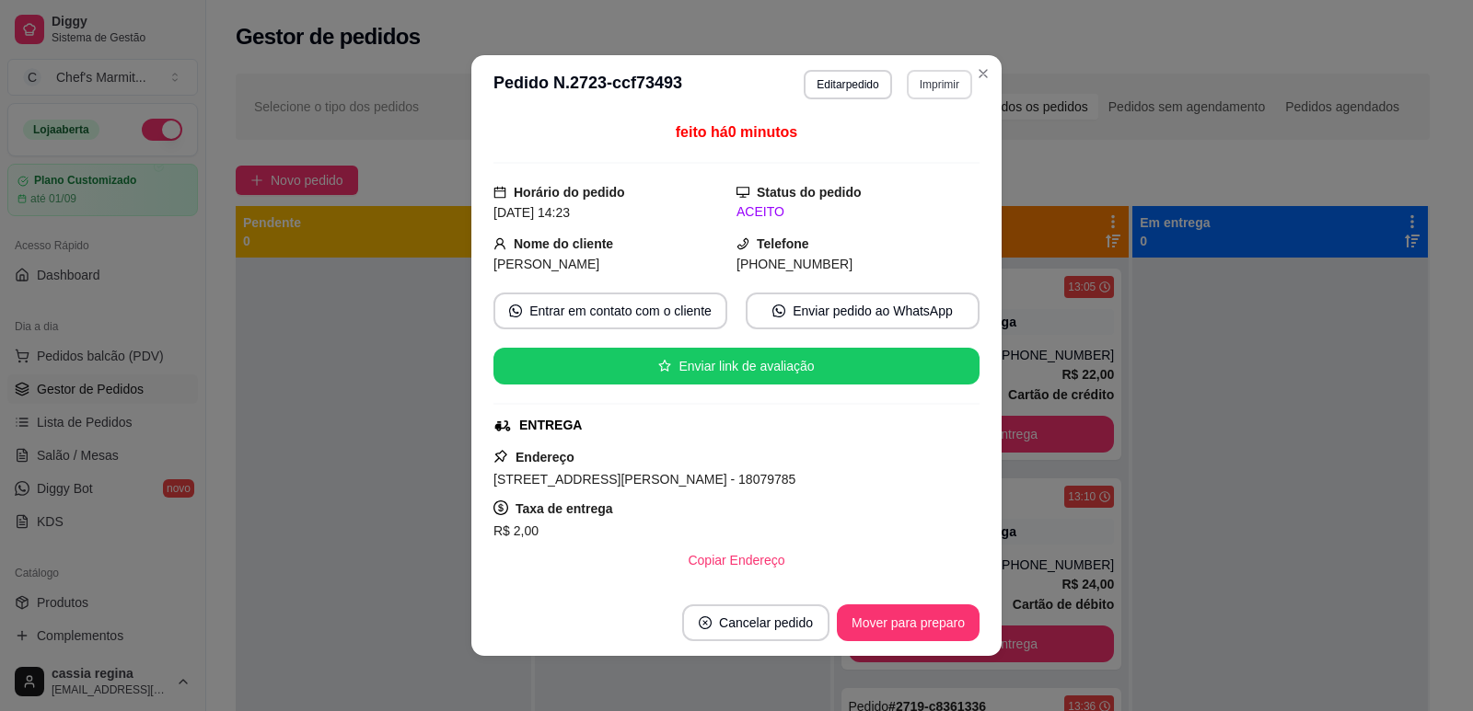
click at [919, 90] on button "Imprimir" at bounding box center [939, 84] width 65 height 29
click at [914, 178] on button "IMPRESSORA" at bounding box center [901, 186] width 133 height 29
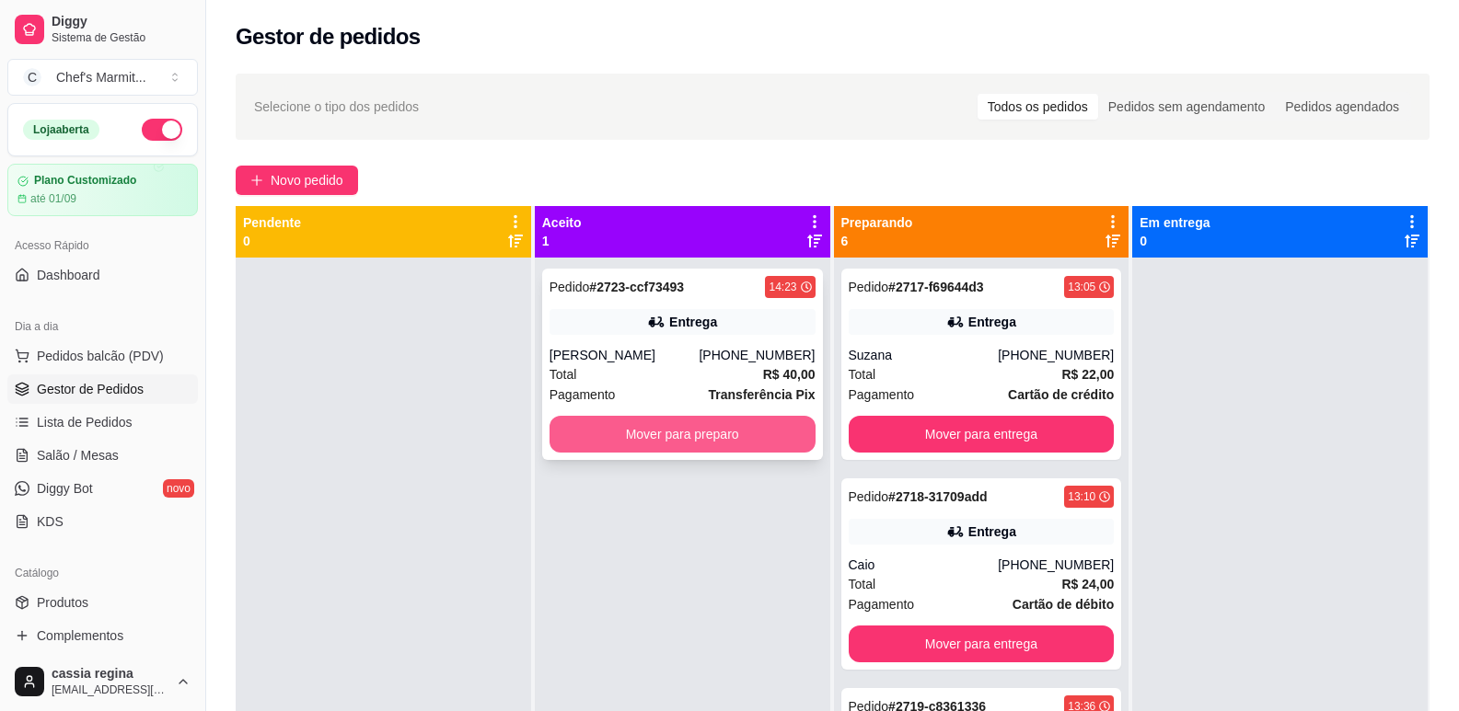
click at [765, 445] on button "Mover para preparo" at bounding box center [682, 434] width 266 height 37
click at [159, 130] on button "button" at bounding box center [162, 130] width 40 height 22
click at [644, 436] on button "Mover para preparo" at bounding box center [682, 434] width 266 height 37
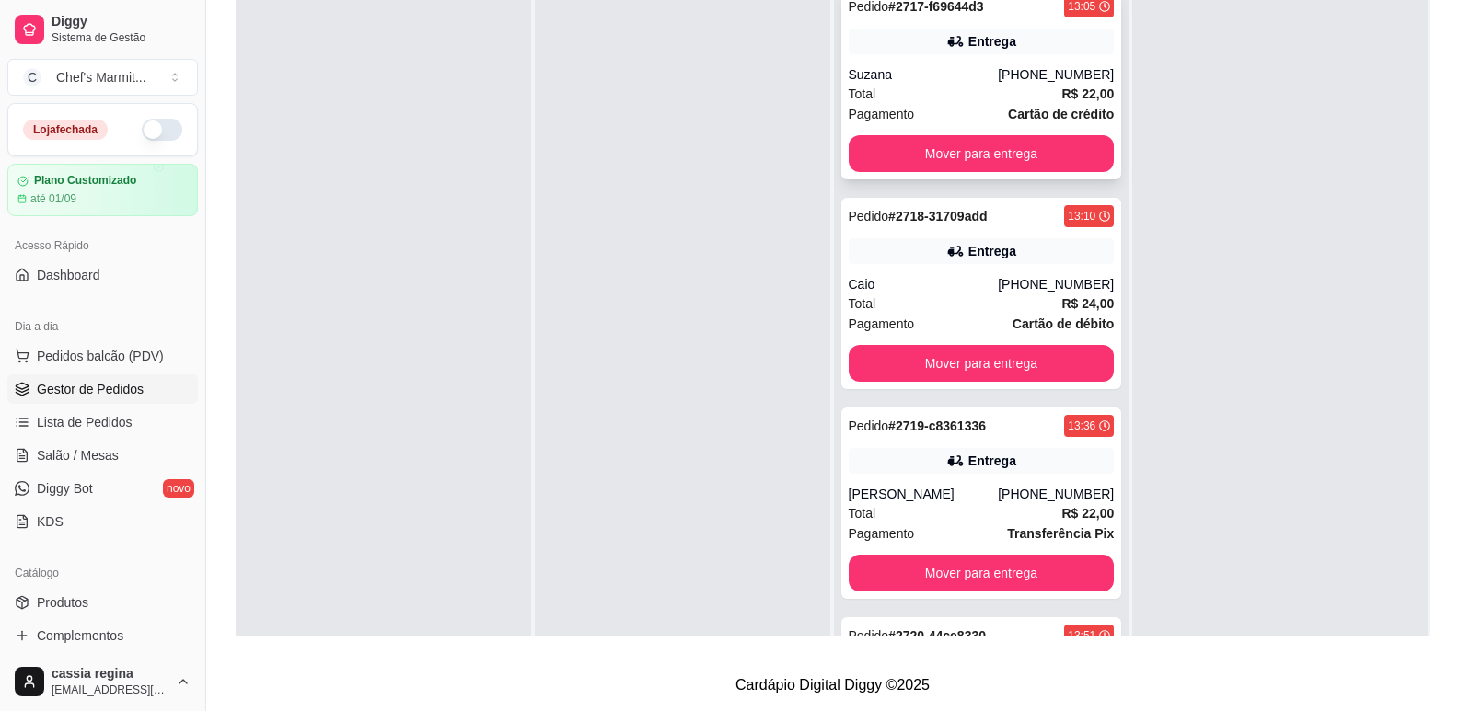
scroll to position [52, 0]
